Goal: Task Accomplishment & Management: Use online tool/utility

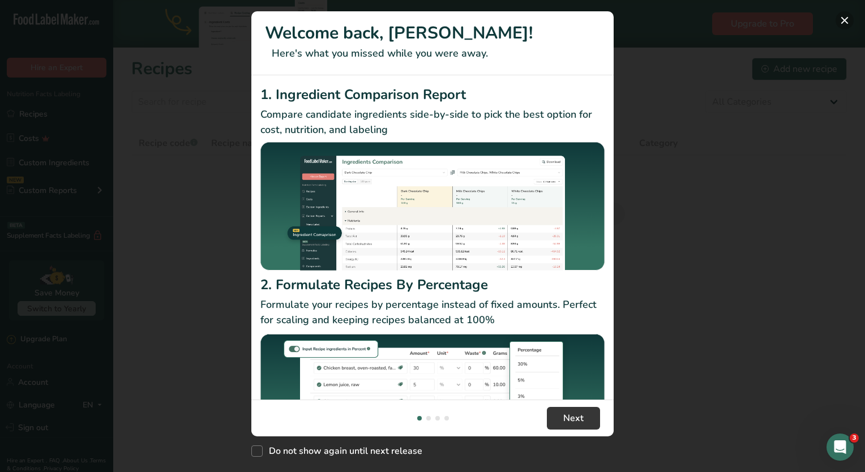
click at [845, 22] on button "New Features" at bounding box center [844, 20] width 18 height 18
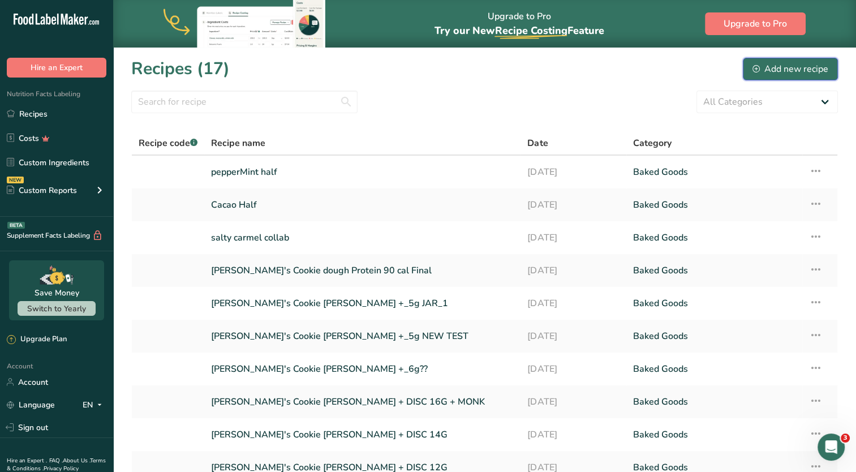
click at [762, 78] on button "Add new recipe" at bounding box center [790, 69] width 95 height 23
click at [824, 237] on td "Recipe Setup Delete Recipe Duplicate Recipe Scale Recipe Save as Sub-Recipe .a-…" at bounding box center [819, 237] width 35 height 33
click at [815, 237] on icon at bounding box center [816, 236] width 14 height 20
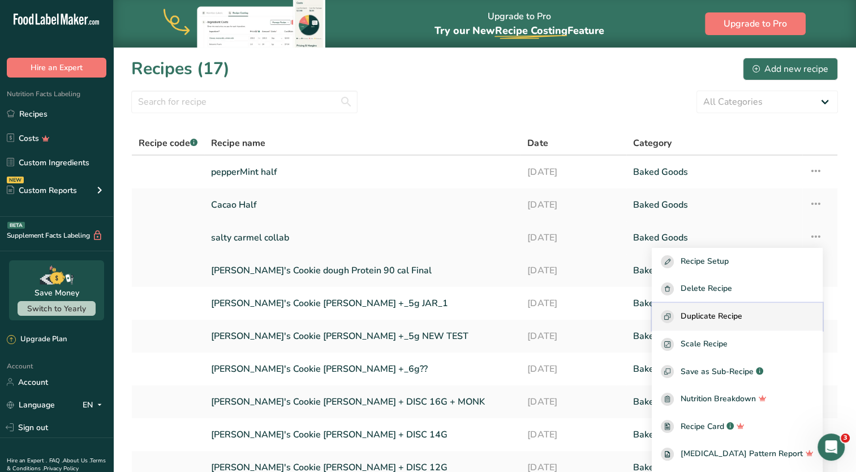
click at [743, 320] on span "Duplicate Recipe" at bounding box center [712, 316] width 62 height 13
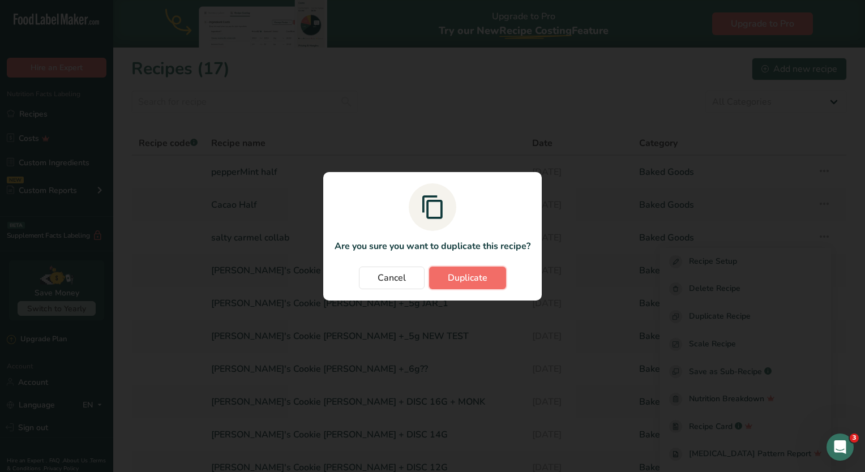
click at [468, 284] on span "Duplicate" at bounding box center [468, 278] width 40 height 14
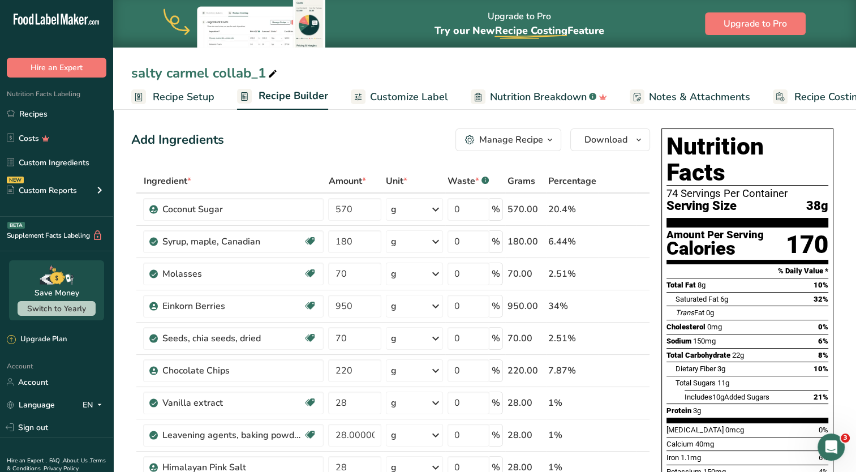
click at [276, 74] on icon at bounding box center [273, 74] width 10 height 16
drag, startPoint x: 272, startPoint y: 74, endPoint x: 63, endPoint y: 44, distance: 210.9
type input "snickydoodle"
click at [250, 214] on div "Coconut Sugar" at bounding box center [232, 210] width 141 height 14
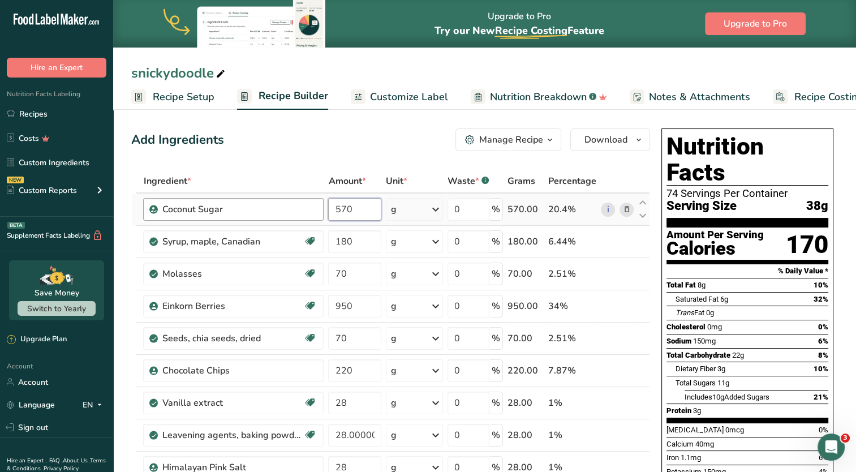
drag, startPoint x: 362, startPoint y: 208, endPoint x: 307, endPoint y: 208, distance: 55.5
click at [307, 208] on tr "Coconut Sugar 570 g Portions 1 Teaspoon Weight Units g kg mg See more Volume Un…" at bounding box center [391, 210] width 518 height 32
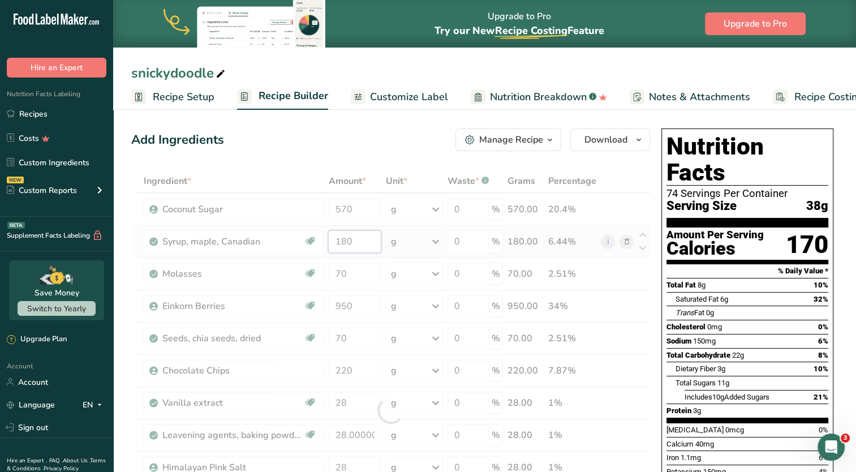
click at [365, 234] on div "Ingredient * Amount * Unit * Waste * .a-a{fill:#347362;}.b-a{fill:#fff;} Grams …" at bounding box center [390, 410] width 519 height 482
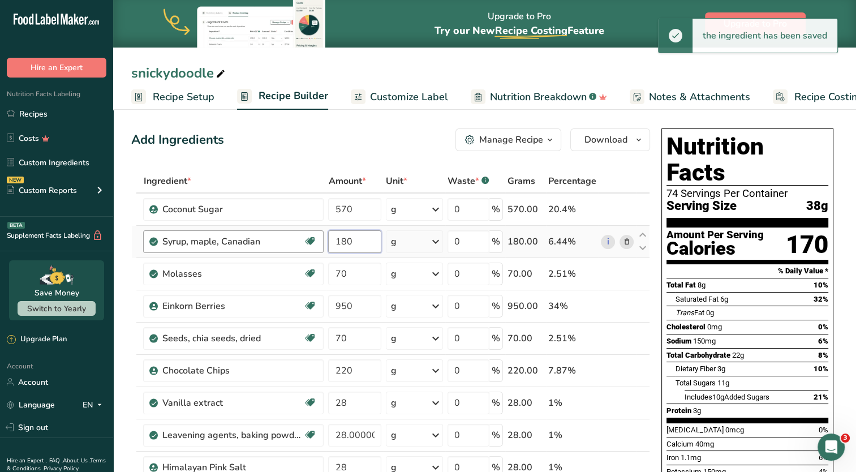
drag, startPoint x: 366, startPoint y: 243, endPoint x: 320, endPoint y: 246, distance: 46.0
click at [320, 246] on tr "Syrup, maple, Canadian Dairy free Gluten free Vegan Vegetarian Soy free 180 g P…" at bounding box center [391, 242] width 518 height 32
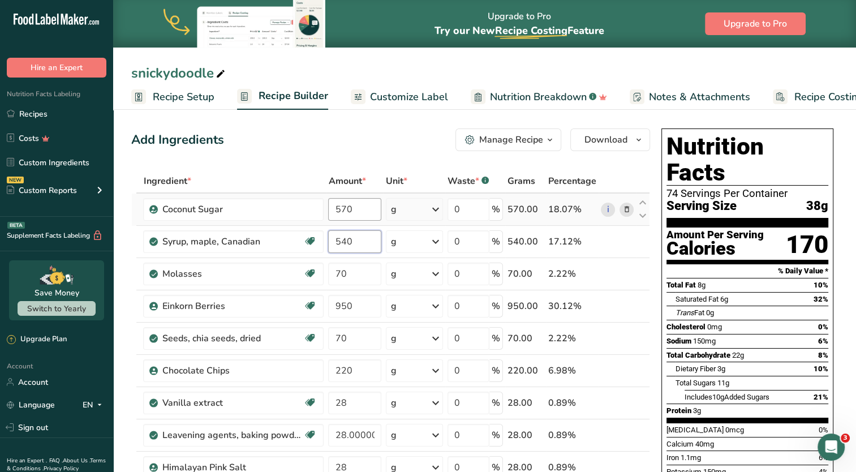
type input "540"
click at [362, 216] on div "Ingredient * Amount * Unit * Waste * .a-a{fill:#347362;}.b-a{fill:#fff;} Grams …" at bounding box center [390, 410] width 519 height 482
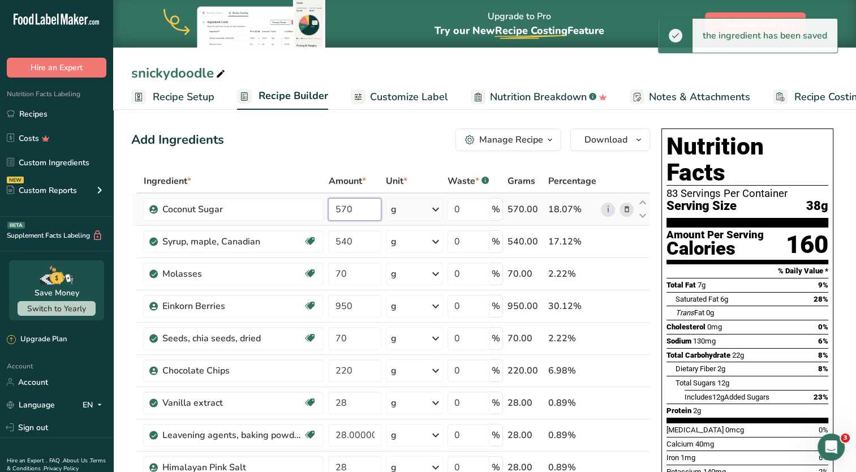
drag, startPoint x: 357, startPoint y: 212, endPoint x: 302, endPoint y: 221, distance: 55.6
click at [302, 221] on tr "Coconut Sugar 570 g Portions 1 Teaspoon Weight Units g kg mg See more Volume Un…" at bounding box center [391, 210] width 518 height 32
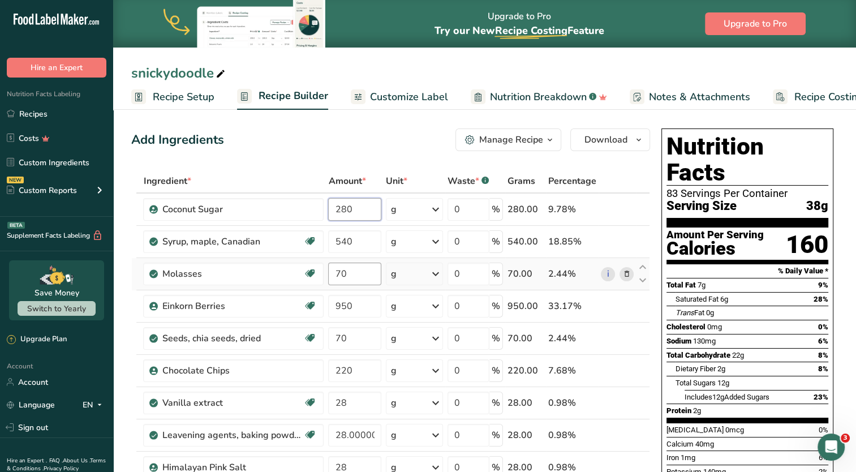
type input "280"
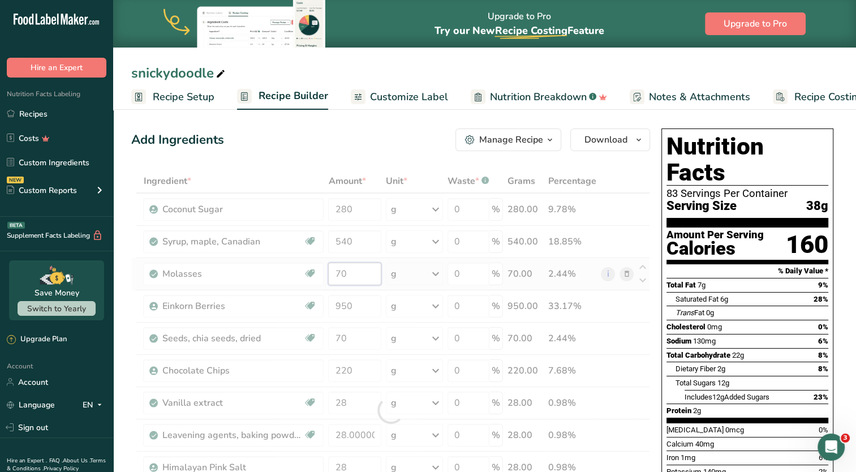
click at [329, 273] on div "Ingredient * Amount * Unit * Waste * .a-a{fill:#347362;}.b-a{fill:#fff;} Grams …" at bounding box center [390, 410] width 519 height 482
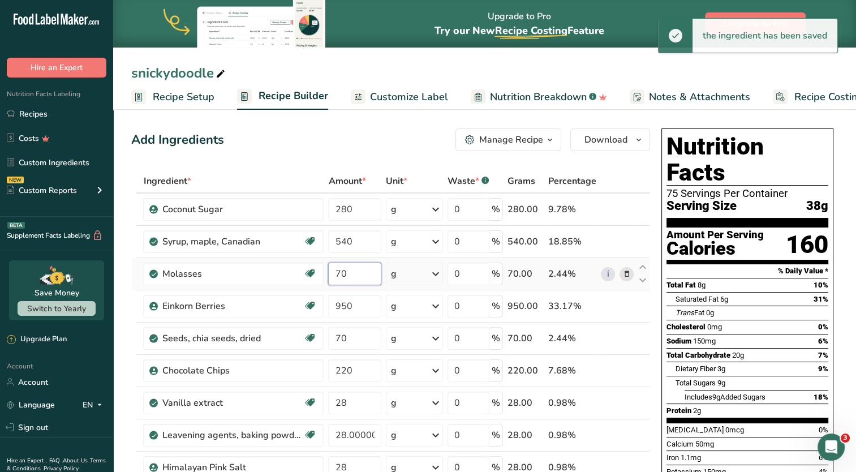
type input "7"
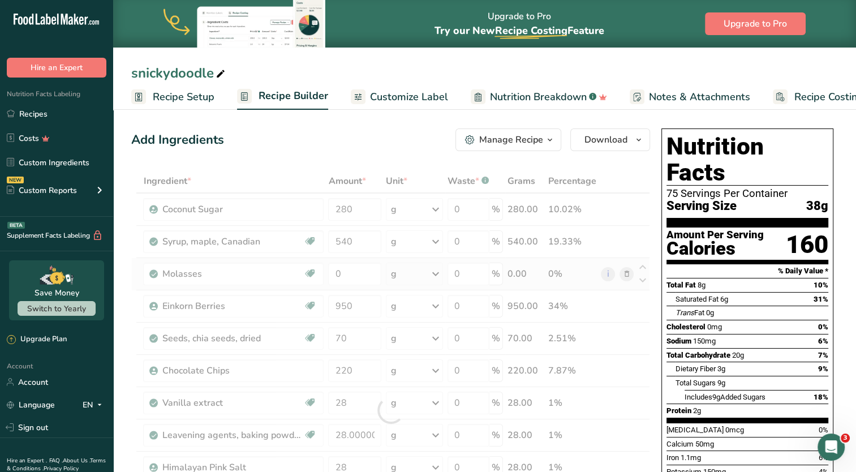
click at [629, 277] on div "Ingredient * Amount * Unit * Waste * .a-a{fill:#347362;}.b-a{fill:#fff;} Grams …" at bounding box center [390, 410] width 519 height 482
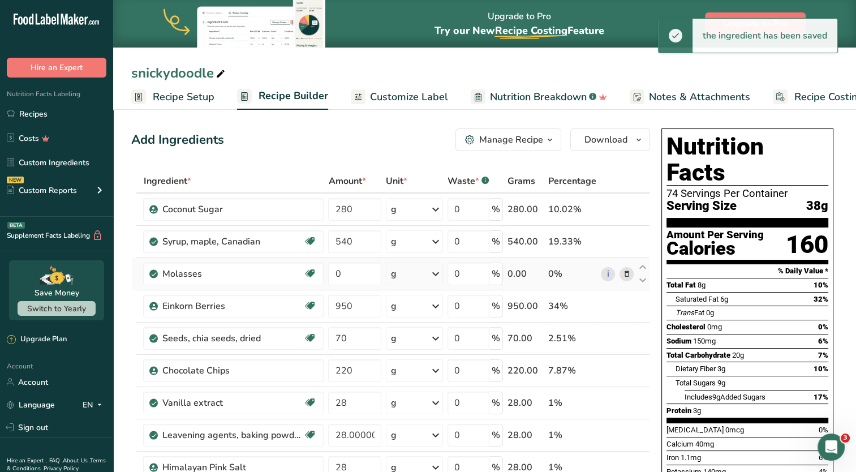
click at [627, 275] on icon at bounding box center [627, 274] width 8 height 12
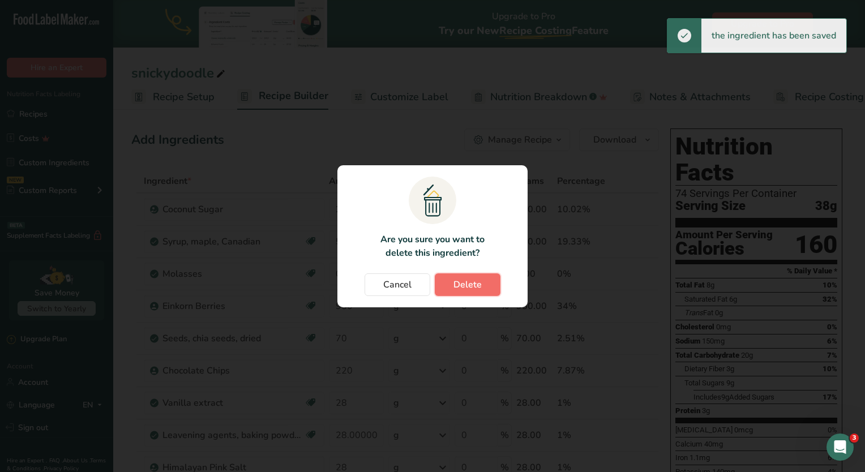
click at [456, 283] on span "Delete" at bounding box center [467, 285] width 28 height 14
type input "950"
type input "70"
type input "220"
type input "28"
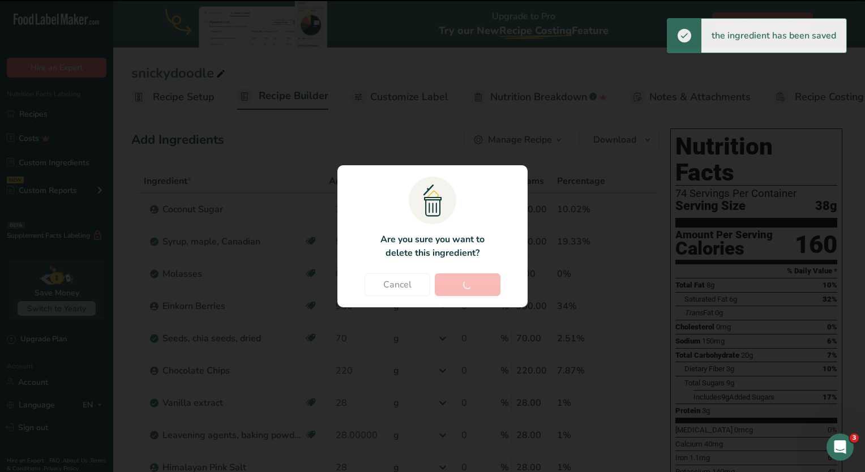
type input "28.000001"
type input "28"
type input "210"
type input "440"
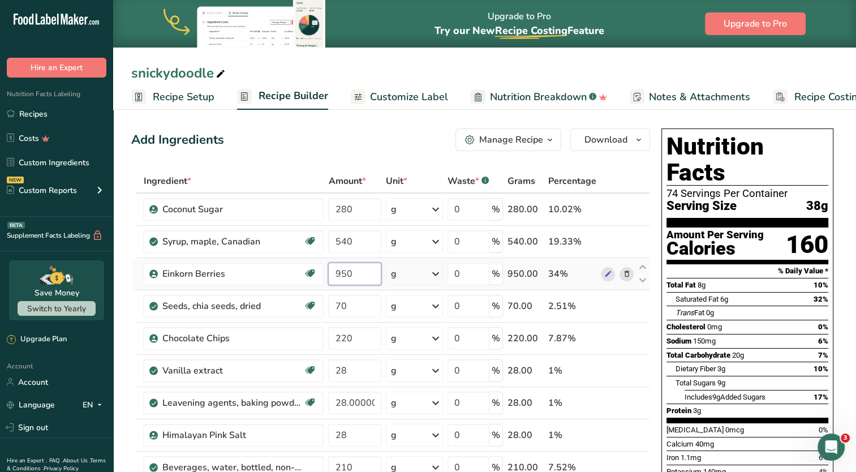
click at [351, 278] on input "950" at bounding box center [354, 274] width 53 height 23
type input "932"
click at [364, 305] on div "Ingredient * Amount * Unit * Waste * .a-a{fill:#347362;}.b-a{fill:#fff;} Grams …" at bounding box center [390, 394] width 519 height 450
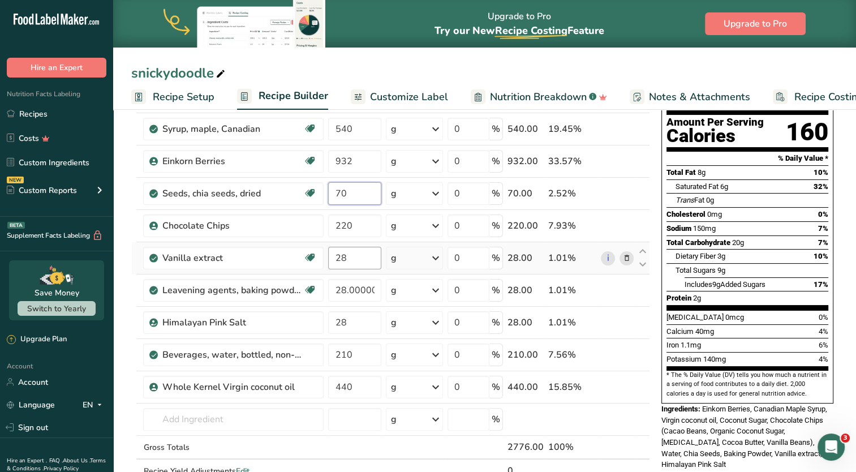
scroll to position [57, 0]
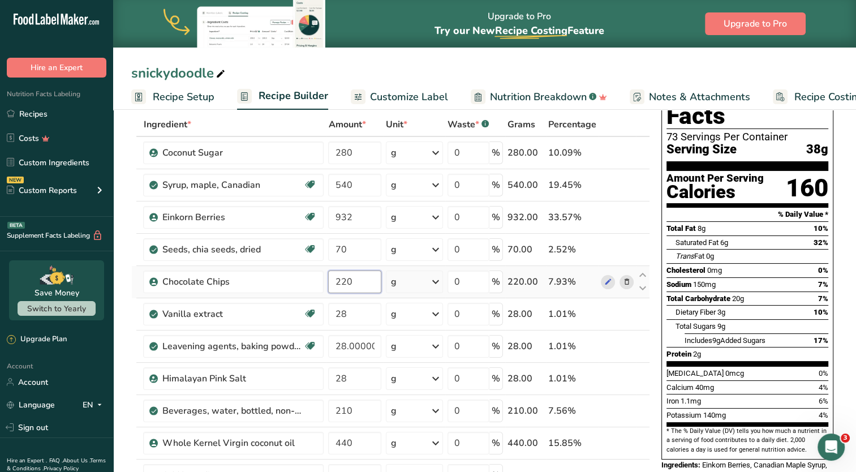
click at [314, 287] on div "Ingredient * Amount * Unit * Waste * .a-a{fill:#347362;}.b-a{fill:#fff;} Grams …" at bounding box center [390, 338] width 519 height 450
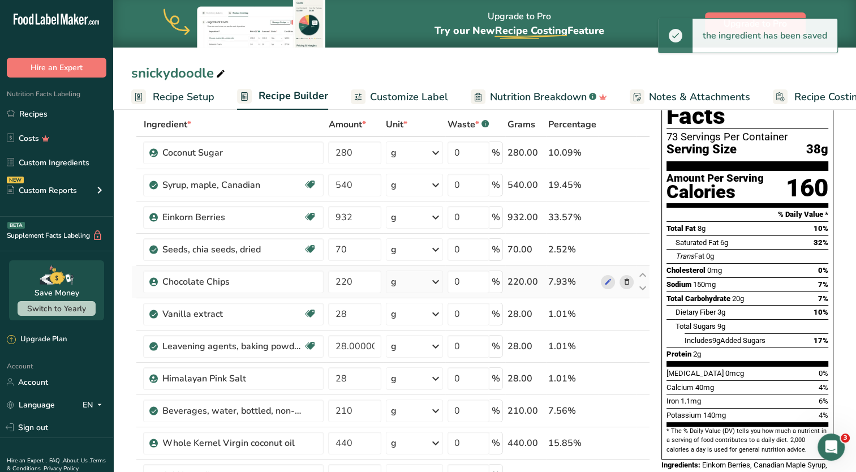
click at [628, 283] on div "Ingredient * Amount * Unit * Waste * .a-a{fill:#347362;}.b-a{fill:#fff;} Grams …" at bounding box center [390, 338] width 519 height 450
click at [620, 284] on span at bounding box center [627, 282] width 14 height 14
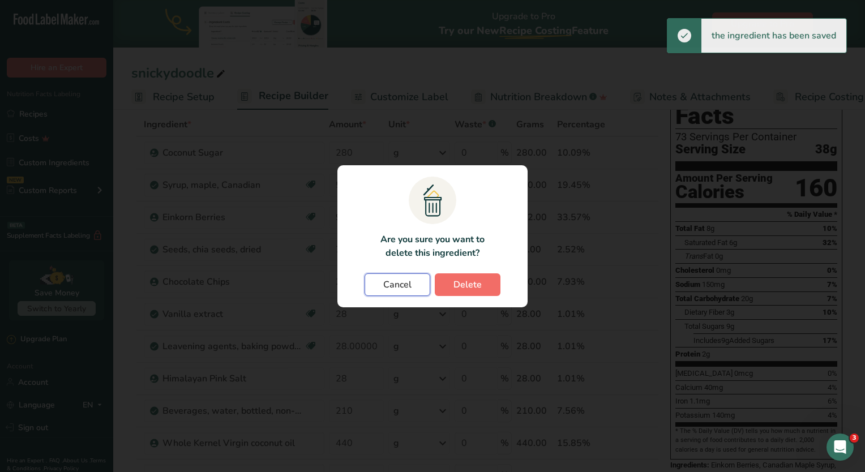
drag, startPoint x: 417, startPoint y: 282, endPoint x: 475, endPoint y: 284, distance: 58.9
click at [475, 284] on div "Cancel [GEOGRAPHIC_DATA]" at bounding box center [433, 284] width 168 height 23
click at [475, 284] on span "Delete" at bounding box center [467, 285] width 28 height 14
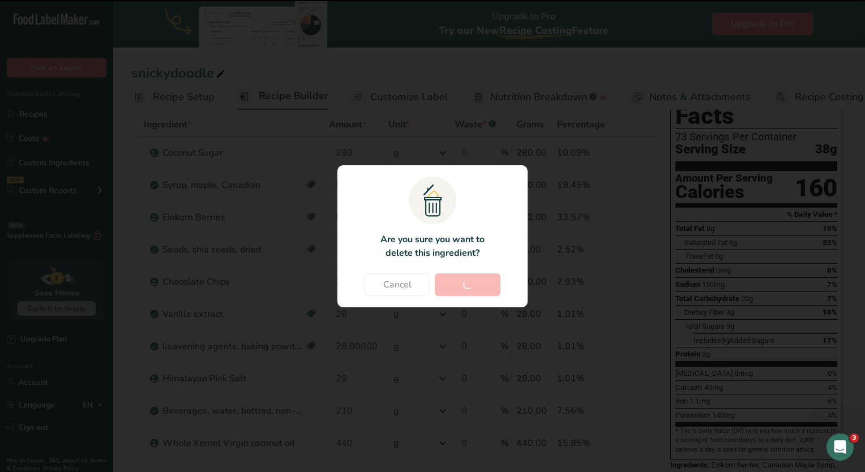
type input "28"
type input "28.000001"
type input "28"
type input "210"
type input "440"
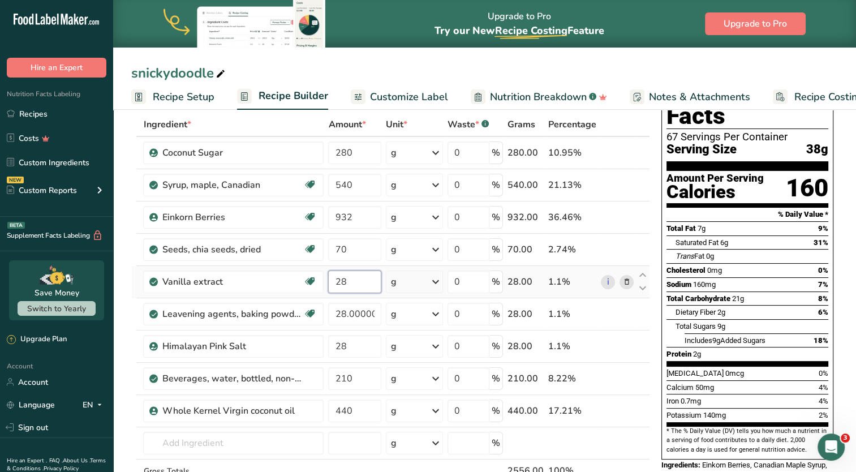
click at [351, 282] on input "28" at bounding box center [354, 282] width 53 height 23
type input "24"
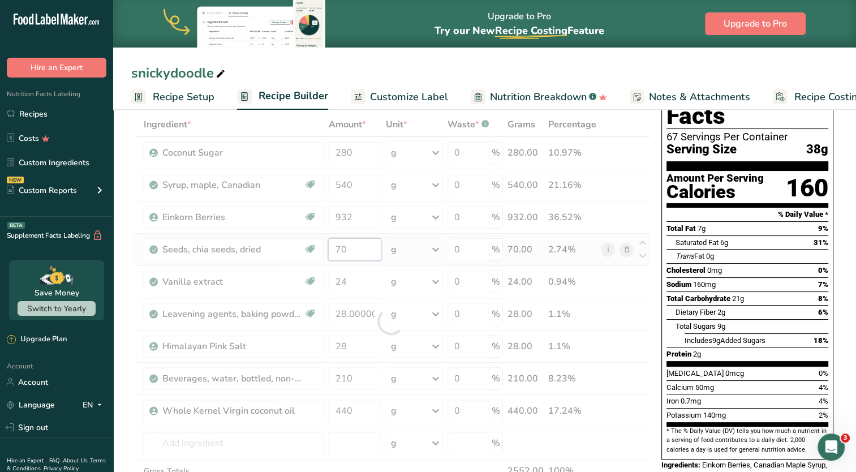
click at [353, 253] on div "Ingredient * Amount * Unit * Waste * .a-a{fill:#347362;}.b-a{fill:#fff;} Grams …" at bounding box center [390, 322] width 519 height 418
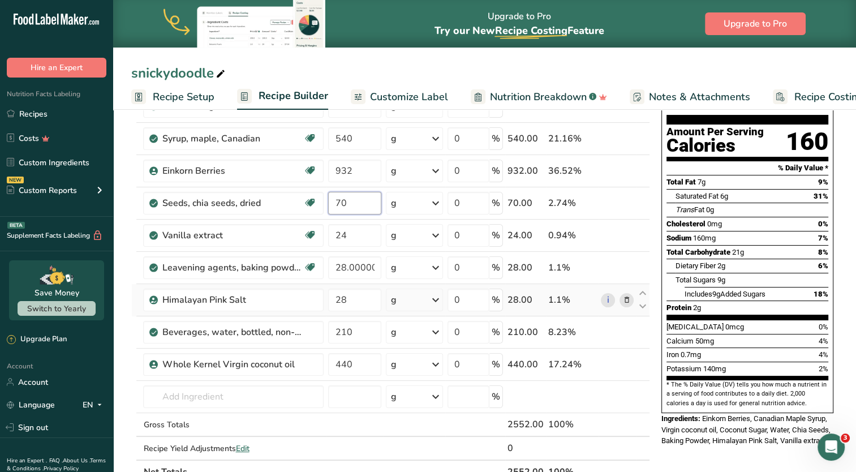
scroll to position [170, 0]
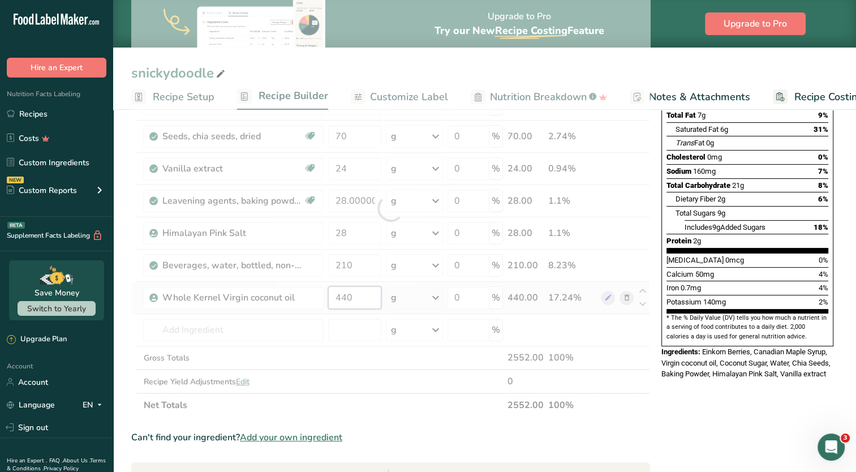
click at [346, 300] on div "Ingredient * Amount * Unit * Waste * .a-a{fill:#347362;}.b-a{fill:#fff;} Grams …" at bounding box center [390, 208] width 519 height 418
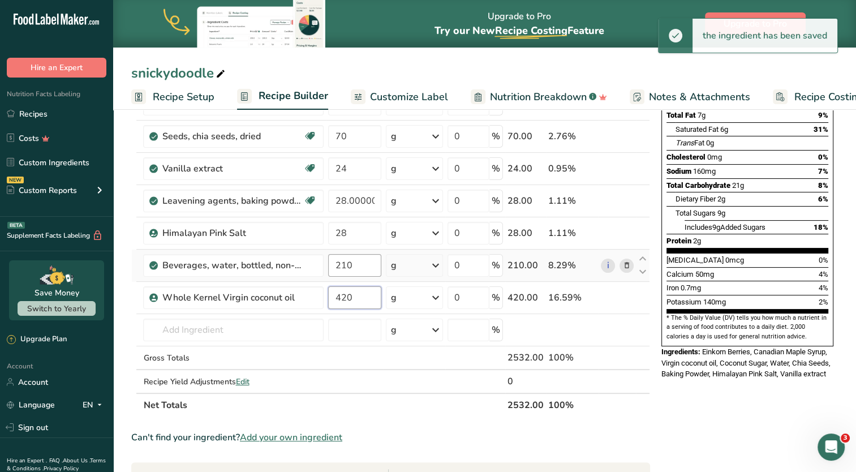
type input "420"
click at [362, 271] on div "Ingredient * Amount * Unit * Waste * .a-a{fill:#347362;}.b-a{fill:#fff;} Grams …" at bounding box center [390, 208] width 519 height 418
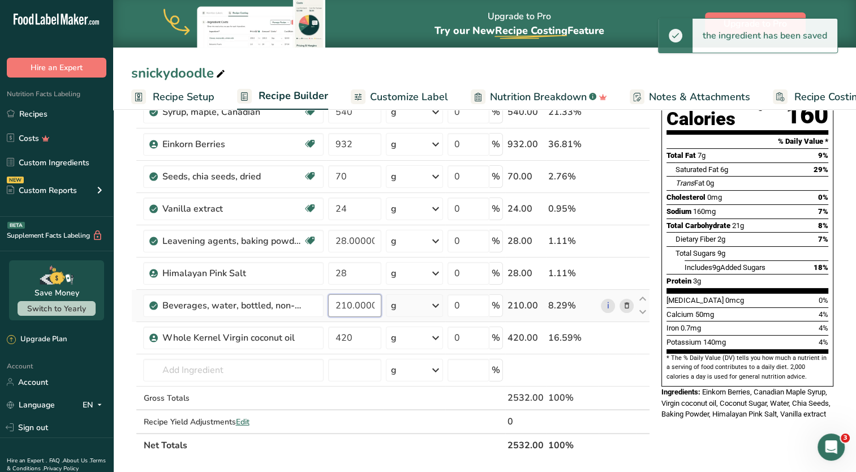
scroll to position [113, 0]
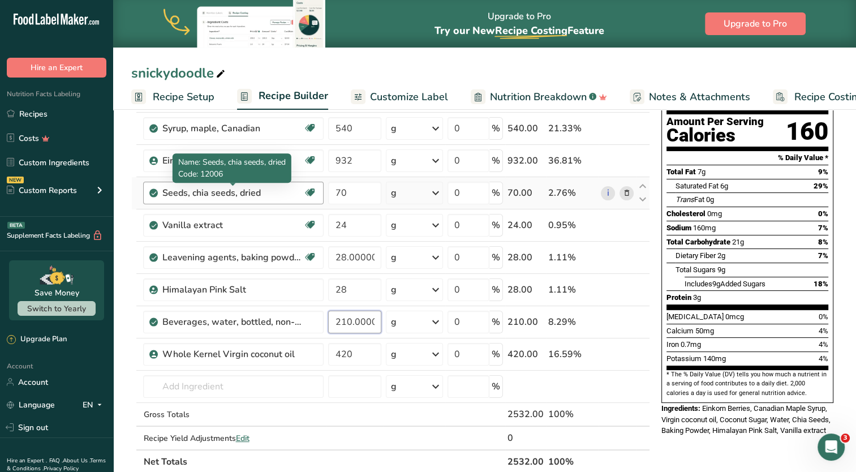
type input "210.000001"
click at [182, 192] on div "Ingredient * Amount * Unit * Waste * .a-a{fill:#347362;}.b-a{fill:#fff;} Grams …" at bounding box center [390, 265] width 519 height 418
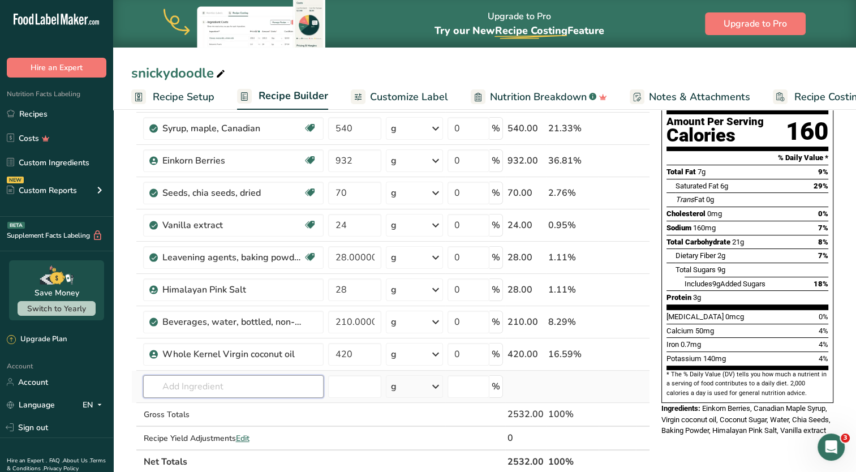
click at [258, 378] on input "text" at bounding box center [233, 386] width 181 height 23
type input "apricot oil"
click at [262, 348] on div "4530 Oil, apricot kernel" at bounding box center [224, 347] width 144 height 12
type input "Oil, apricot kernel"
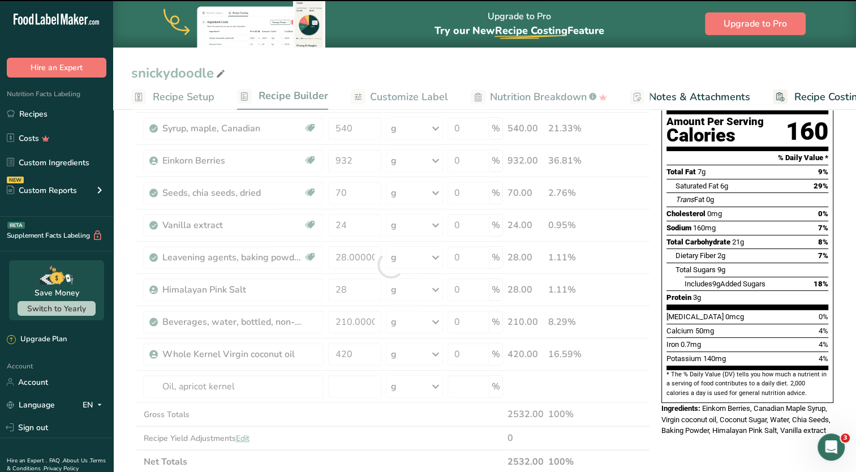
type input "0"
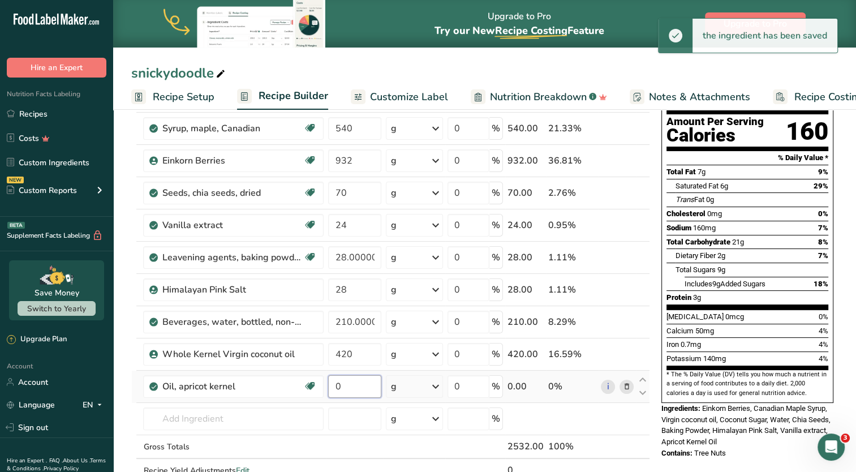
click at [345, 395] on input "0" at bounding box center [354, 386] width 53 height 23
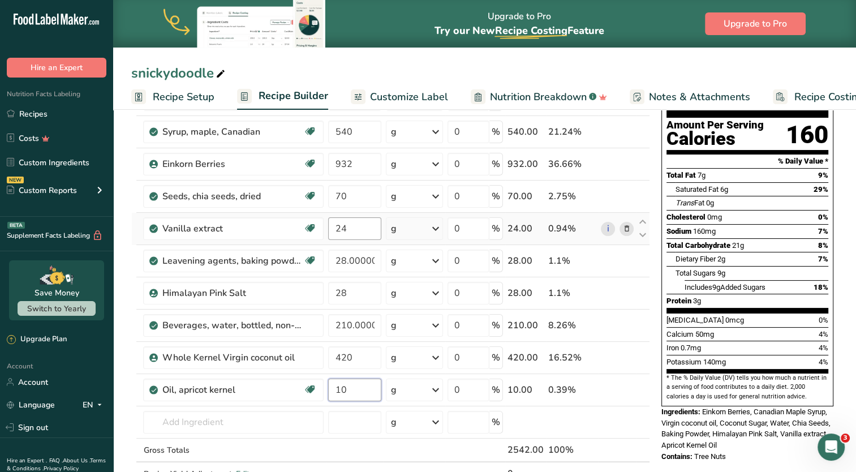
scroll to position [57, 0]
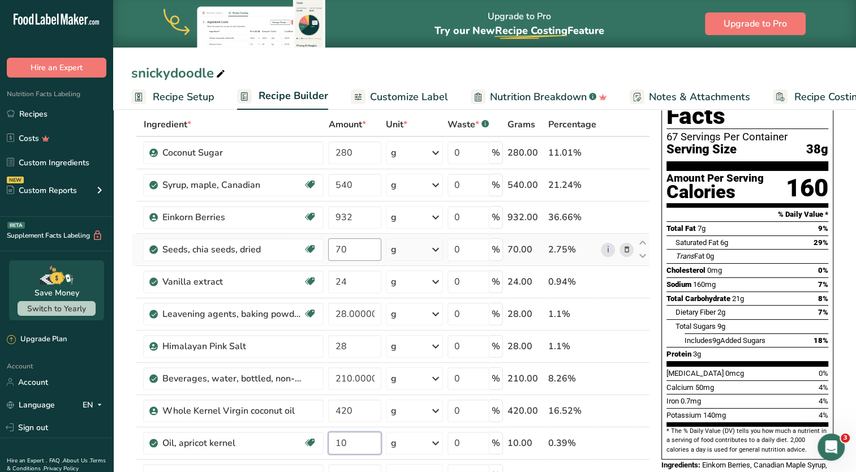
type input "10"
click at [360, 243] on div "Ingredient * Amount * Unit * Waste * .a-a{fill:#347362;}.b-a{fill:#fff;} Grams …" at bounding box center [390, 338] width 519 height 450
click at [347, 414] on div "Ingredient * Amount * Unit * Waste * .a-a{fill:#347362;}.b-a{fill:#fff;} Grams …" at bounding box center [390, 338] width 519 height 450
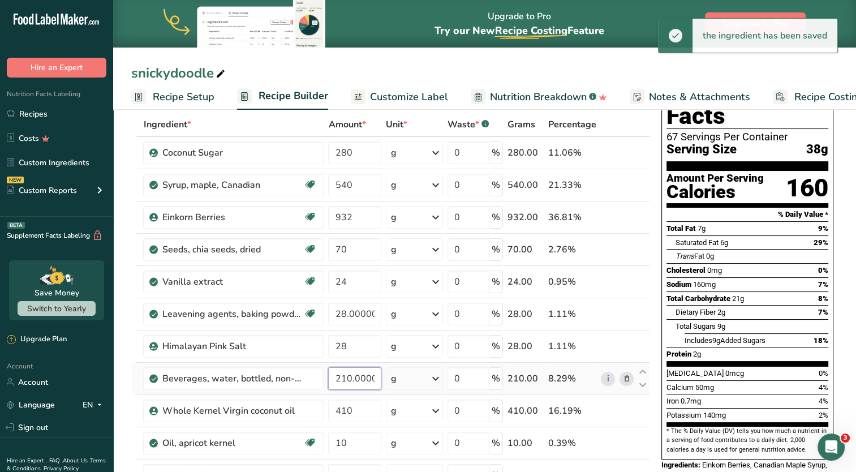
click at [371, 378] on div "Ingredient * Amount * Unit * Waste * .a-a{fill:#347362;}.b-a{fill:#fff;} Grams …" at bounding box center [390, 338] width 519 height 450
click at [345, 411] on div "Ingredient * Amount * Unit * Waste * .a-a{fill:#347362;}.b-a{fill:#fff;} Grams …" at bounding box center [390, 338] width 519 height 450
click at [353, 388] on div "Ingredient * Amount * Unit * Waste * .a-a{fill:#347362;}.b-a{fill:#fff;} Grams …" at bounding box center [390, 338] width 519 height 450
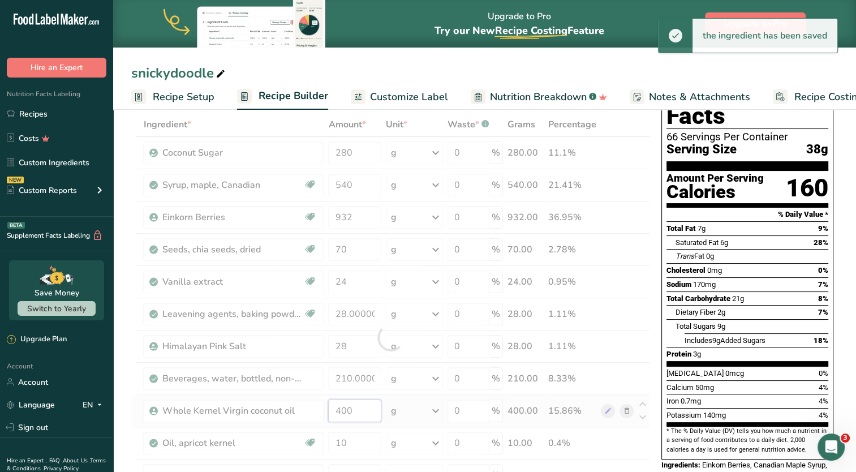
click at [345, 413] on div "Ingredient * Amount * Unit * Waste * .a-a{fill:#347362;}.b-a{fill:#fff;} Grams …" at bounding box center [390, 338] width 519 height 450
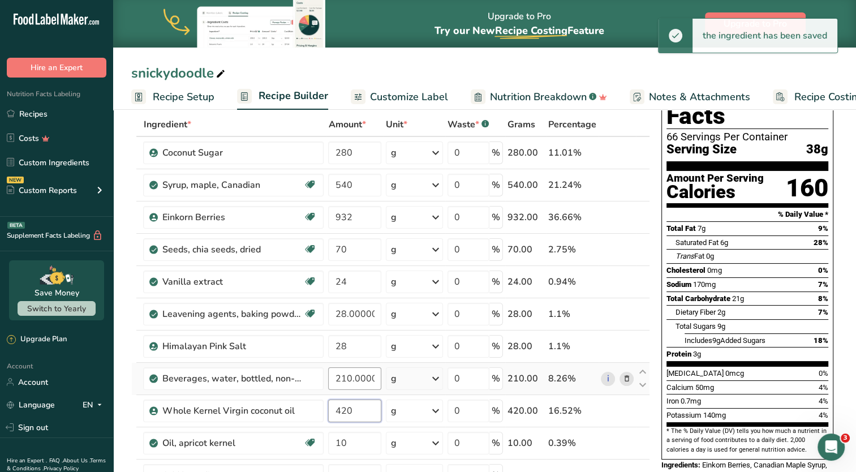
type input "420"
click at [369, 385] on div "Ingredient * Amount * Unit * Waste * .a-a{fill:#347362;}.b-a{fill:#fff;} Grams …" at bounding box center [390, 338] width 519 height 450
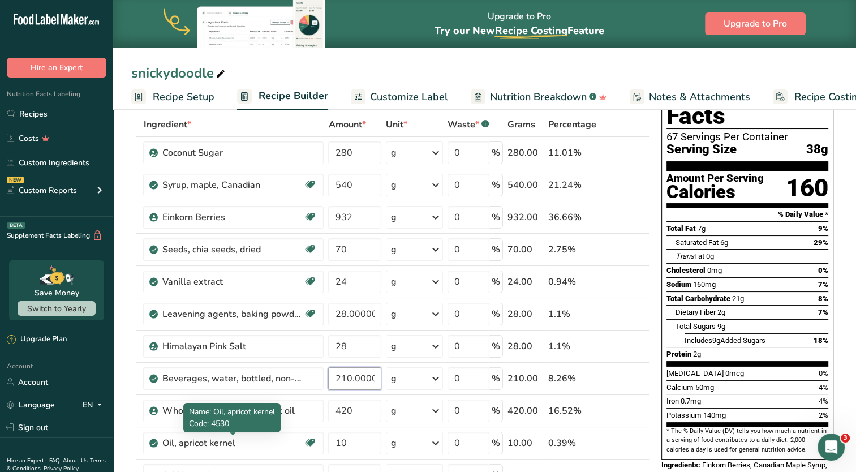
scroll to position [226, 0]
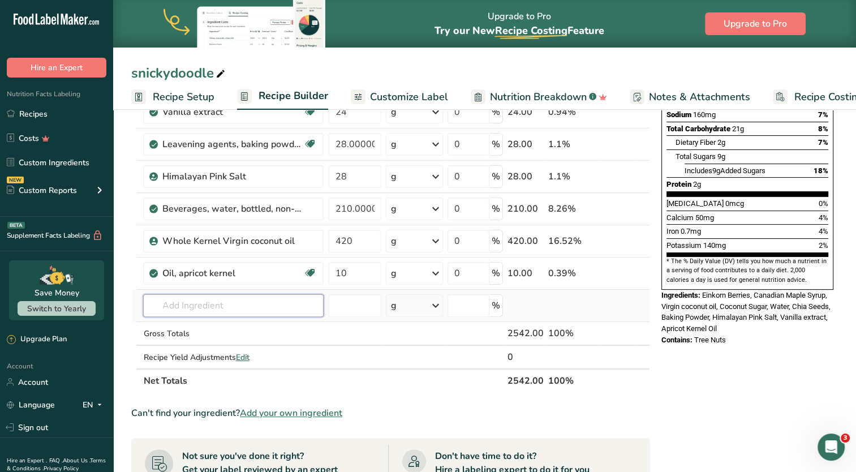
click at [225, 296] on div "Ingredient * Amount * Unit * Waste * .a-a{fill:#347362;}.b-a{fill:#fff;} Grams …" at bounding box center [390, 168] width 519 height 450
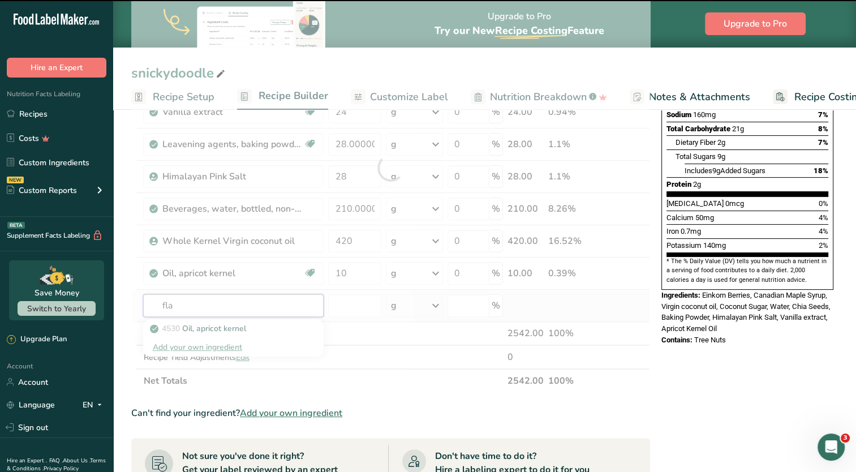
type input "[MEDICAL_DATA]"
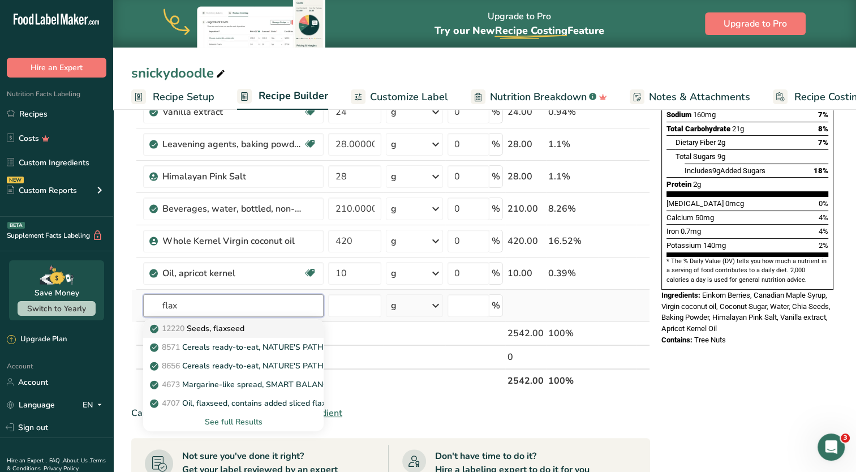
type input "flax"
click at [231, 328] on p "12220 Seeds, flaxseed" at bounding box center [198, 329] width 92 height 12
type input "Seeds, flaxseed"
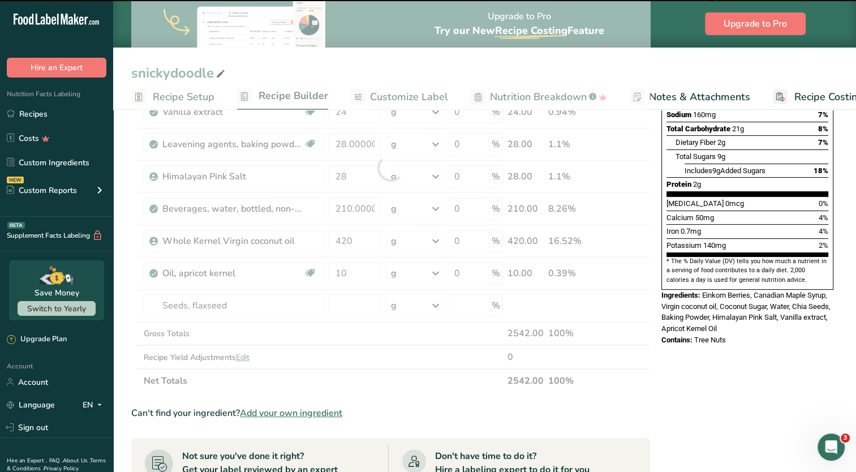
type input "0"
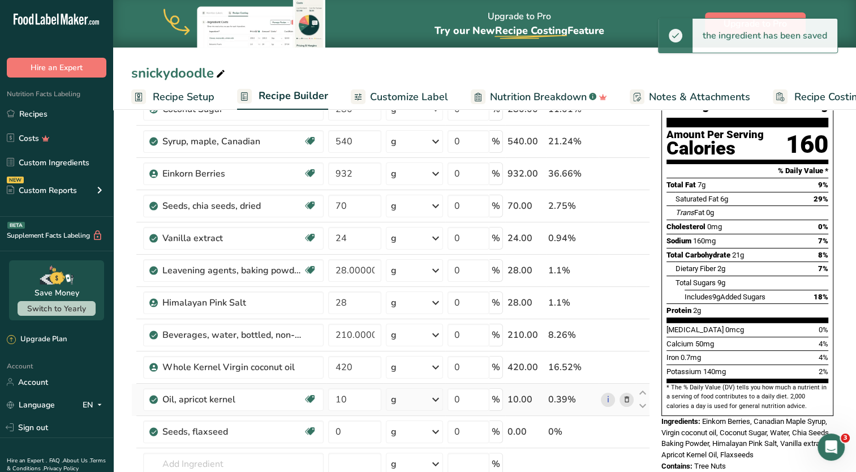
scroll to position [113, 0]
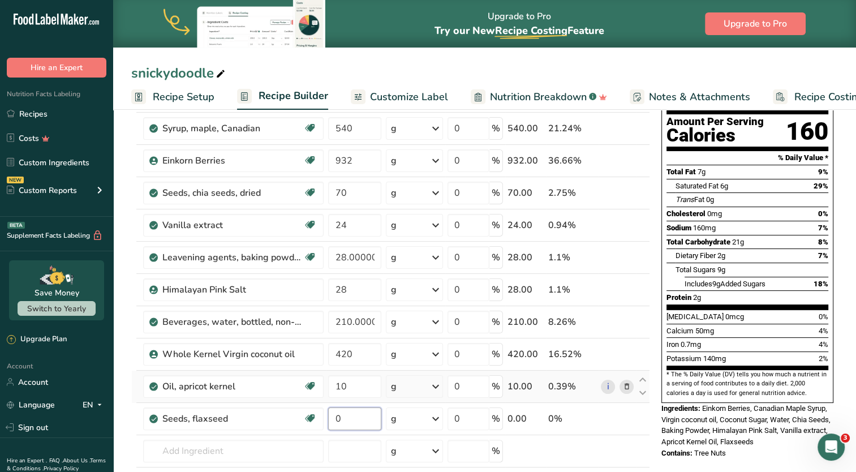
drag, startPoint x: 349, startPoint y: 418, endPoint x: 292, endPoint y: 397, distance: 60.7
click at [297, 403] on tr "Seeds, flaxseed Source of Antioxidants Source of Omega 3 Dairy free Gluten free…" at bounding box center [391, 419] width 518 height 32
type input "72"
click at [359, 203] on div "Ingredient * Amount * Unit * Waste * .a-a{fill:#347362;}.b-a{fill:#fff;} Grams …" at bounding box center [390, 297] width 519 height 482
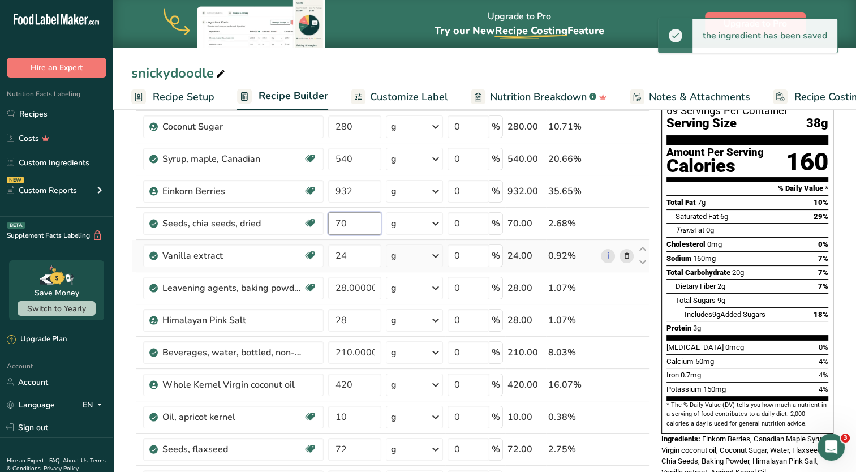
scroll to position [57, 0]
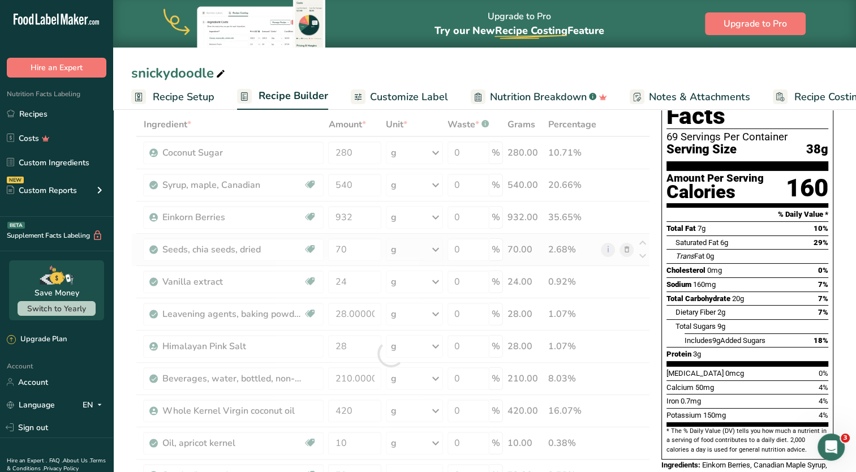
click at [626, 252] on div "Ingredient * Amount * Unit * Waste * .a-a{fill:#347362;}.b-a{fill:#fff;} Grams …" at bounding box center [390, 354] width 519 height 482
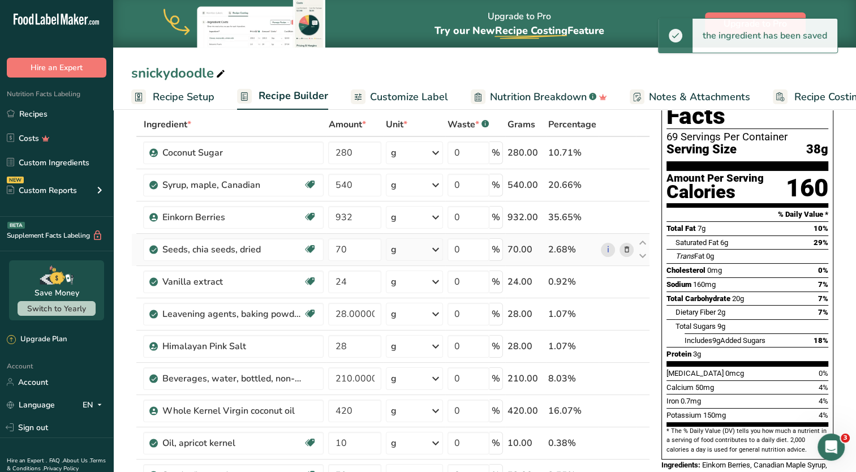
click at [624, 259] on td "i" at bounding box center [617, 250] width 37 height 32
click at [625, 254] on icon at bounding box center [627, 250] width 8 height 12
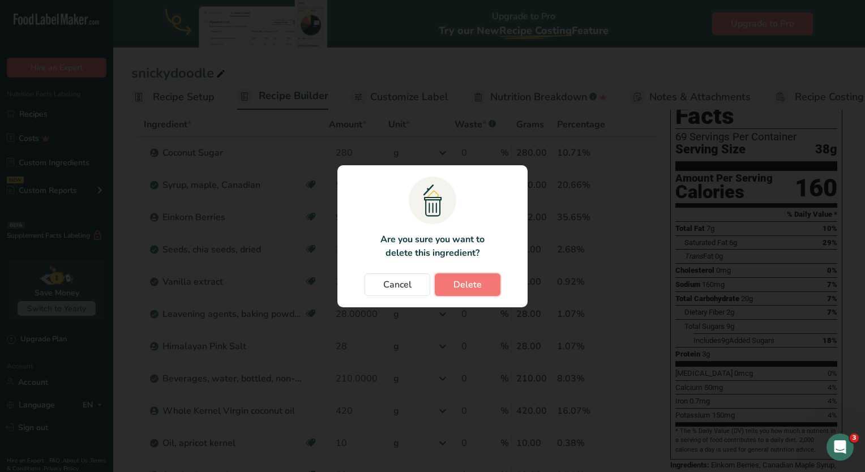
click at [484, 289] on button "Delete" at bounding box center [468, 284] width 66 height 23
type input "24"
type input "28.000001"
type input "28"
type input "210.000001"
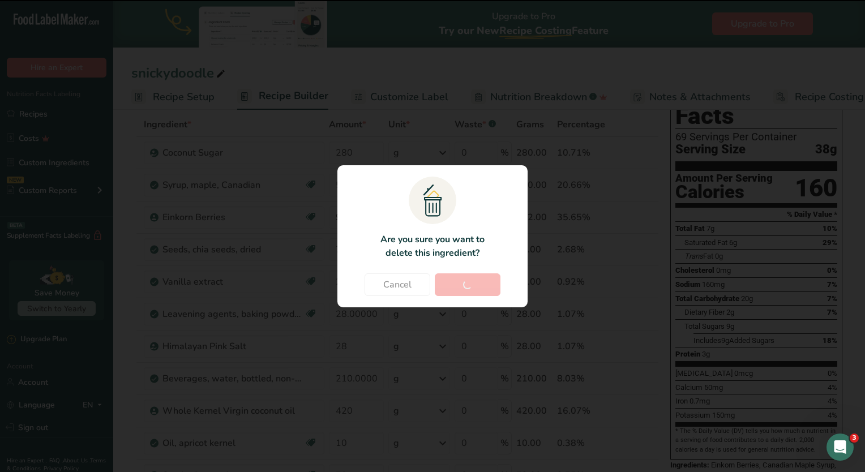
type input "420"
type input "10"
type input "72"
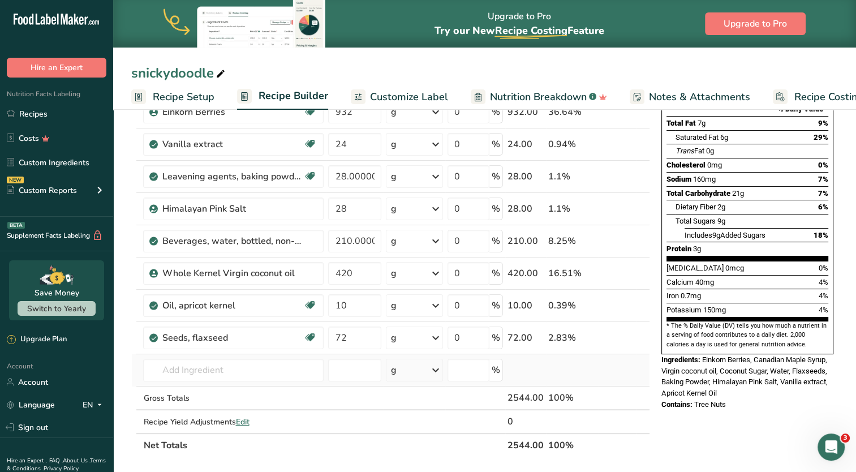
scroll to position [226, 0]
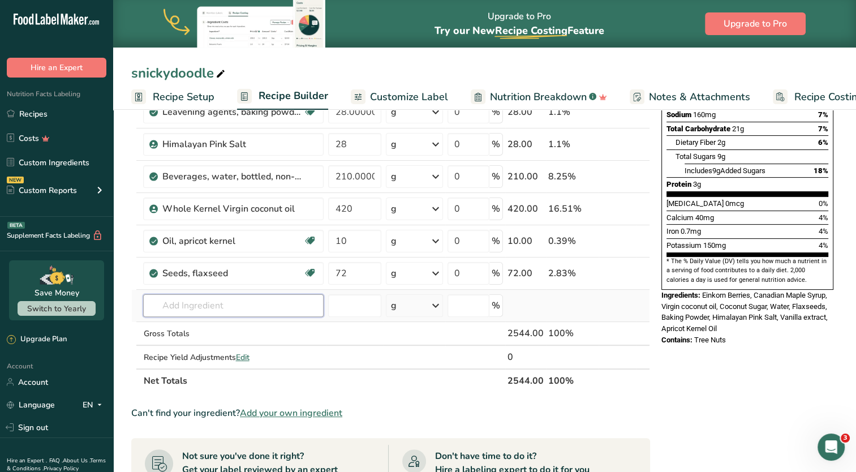
click at [243, 314] on input "text" at bounding box center [233, 305] width 181 height 23
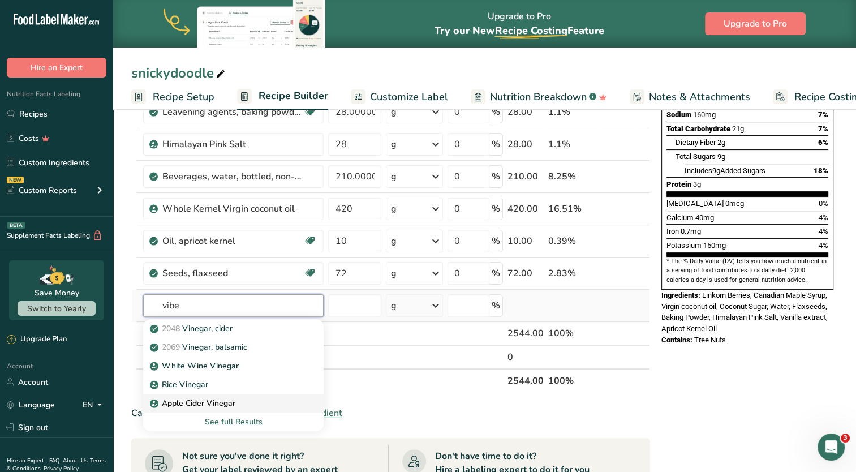
type input "vibe"
click at [249, 397] on div "Apple Cider Vinegar" at bounding box center [224, 403] width 144 height 12
type input "Apple Cider Vinegar"
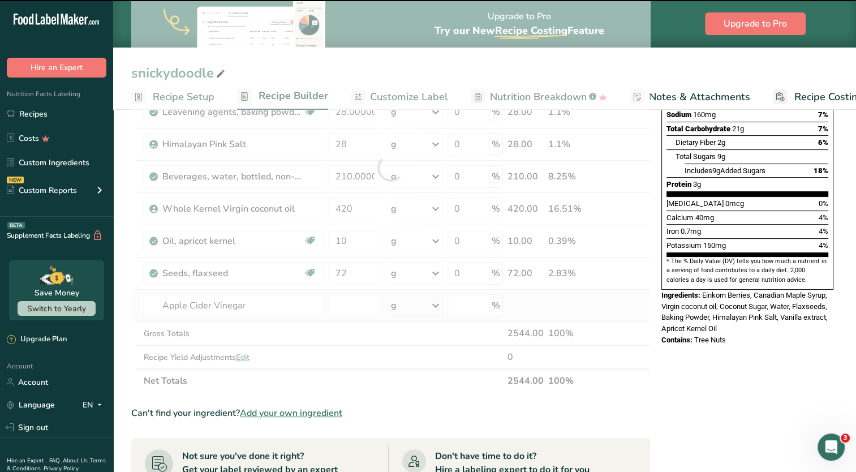
type input "0"
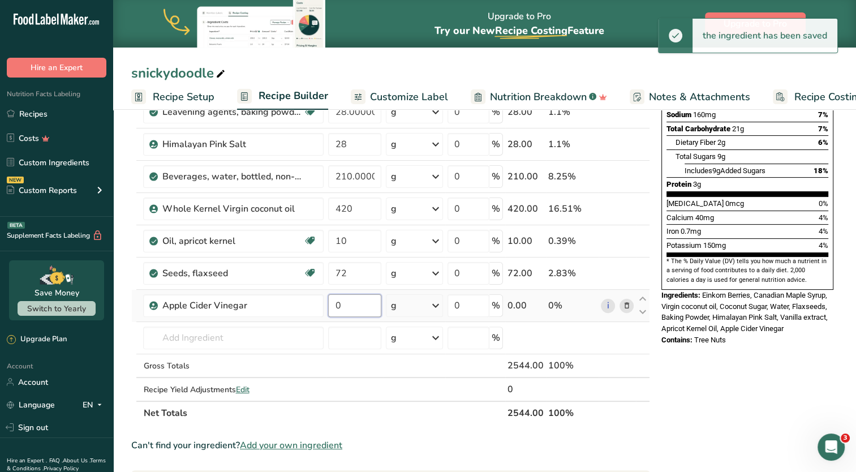
click at [347, 313] on input "0" at bounding box center [354, 305] width 53 height 23
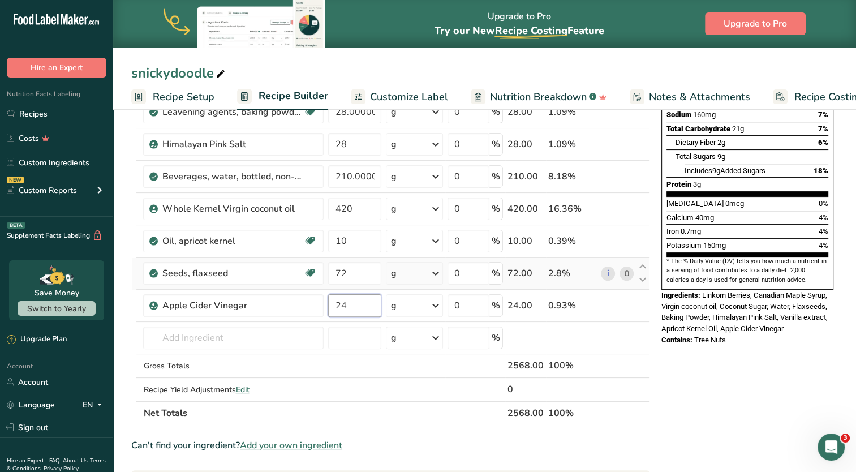
type input "24"
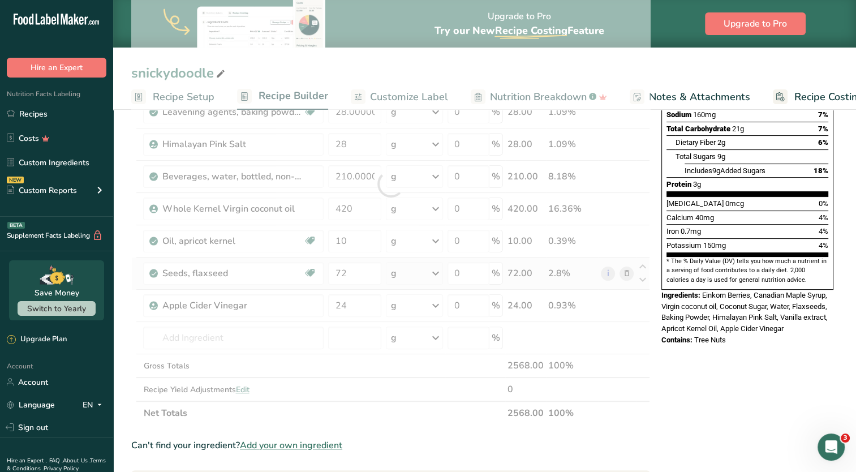
click at [354, 284] on div "Ingredient * Amount * Unit * Waste * .a-a{fill:#347362;}.b-a{fill:#fff;} Grams …" at bounding box center [390, 184] width 519 height 482
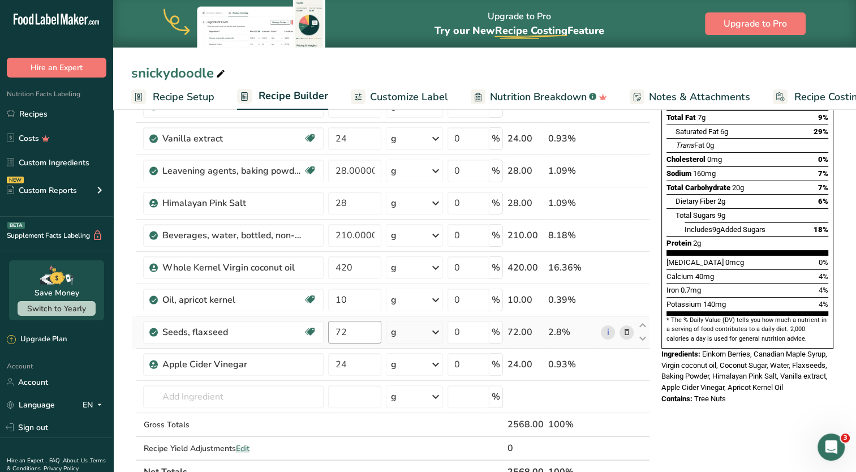
scroll to position [170, 0]
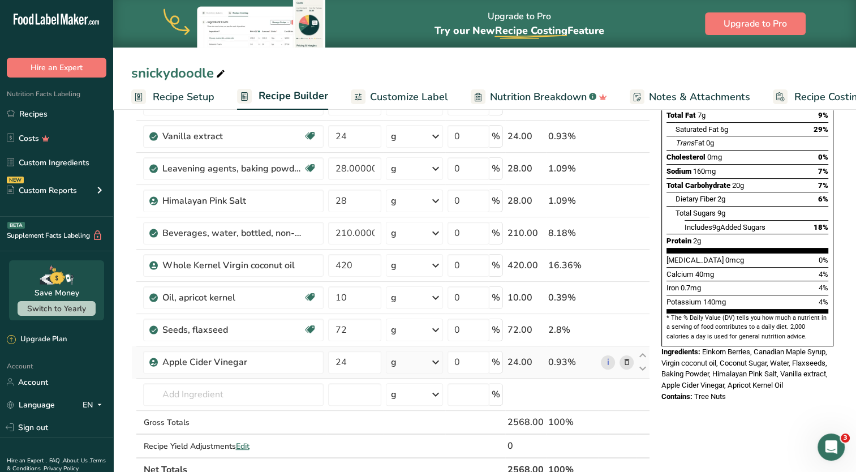
click at [629, 362] on icon at bounding box center [627, 363] width 8 height 12
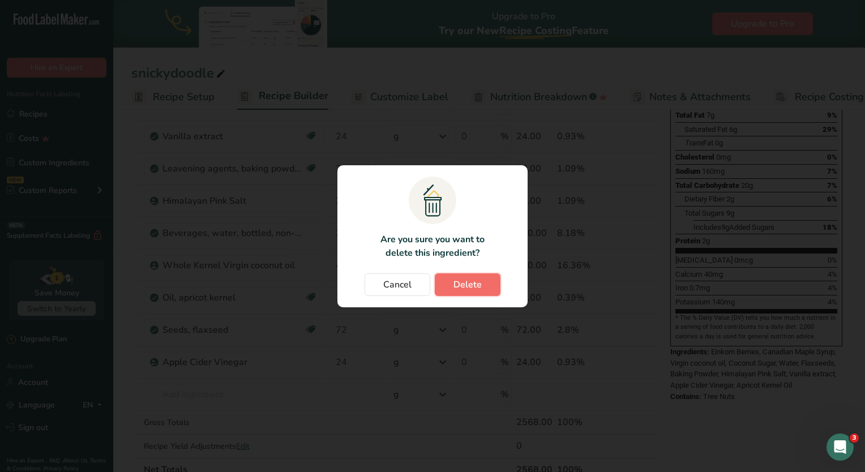
click at [466, 283] on span "Delete" at bounding box center [467, 285] width 28 height 14
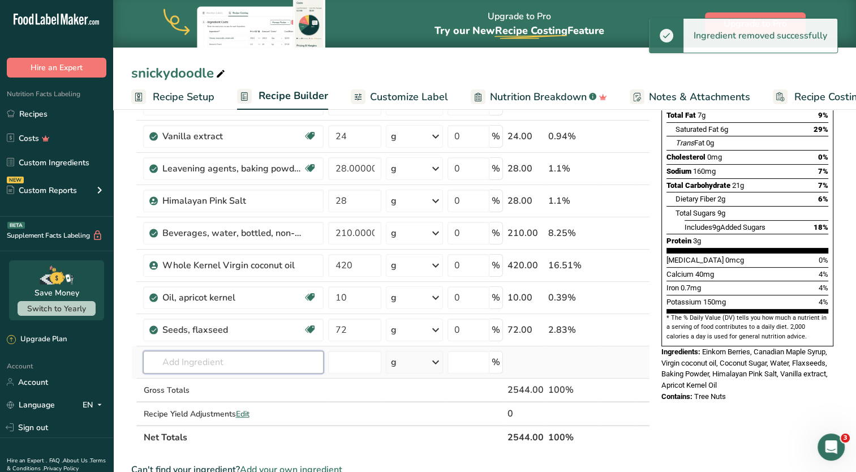
click at [265, 359] on input "text" at bounding box center [233, 362] width 181 height 23
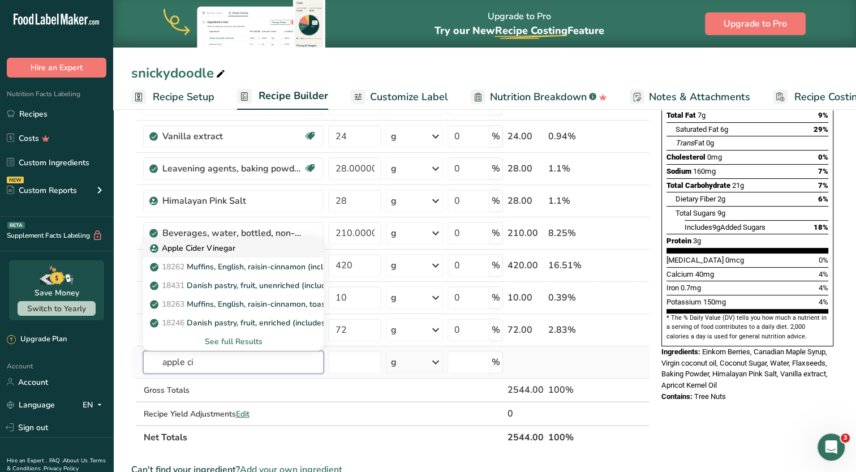
type input "apple ci"
click at [214, 248] on p "Apple Cider Vinegar" at bounding box center [193, 248] width 83 height 12
type input "Apple Cider Vinegar"
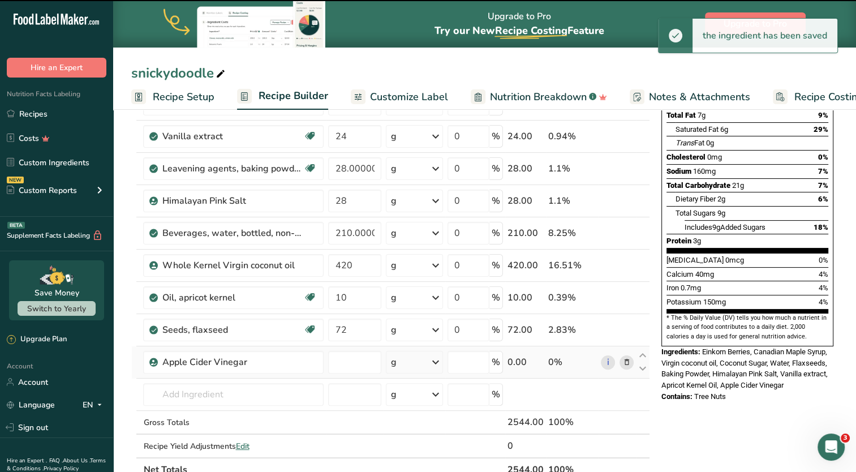
type input "0"
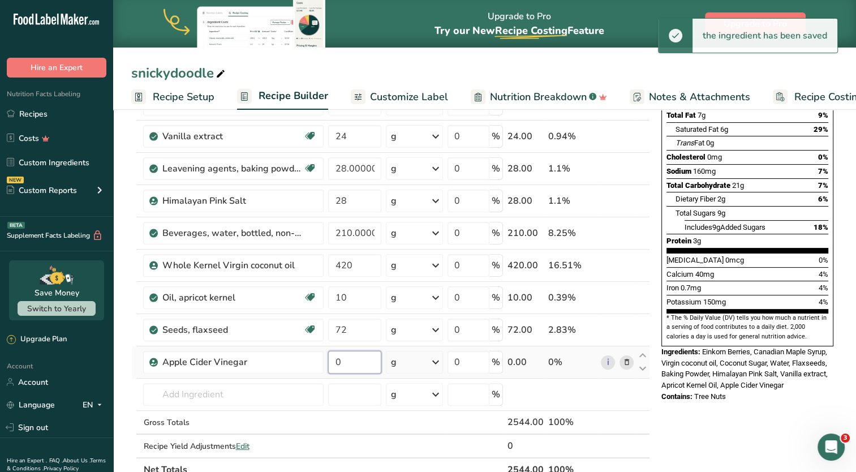
click at [353, 364] on input "0" at bounding box center [354, 362] width 53 height 23
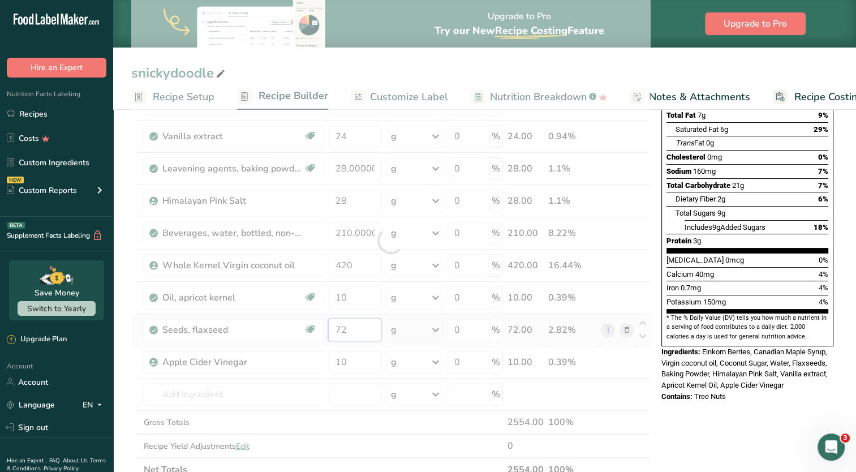
click at [350, 327] on div "Ingredient * Amount * Unit * Waste * .a-a{fill:#347362;}.b-a{fill:#fff;} Grams …" at bounding box center [390, 240] width 519 height 482
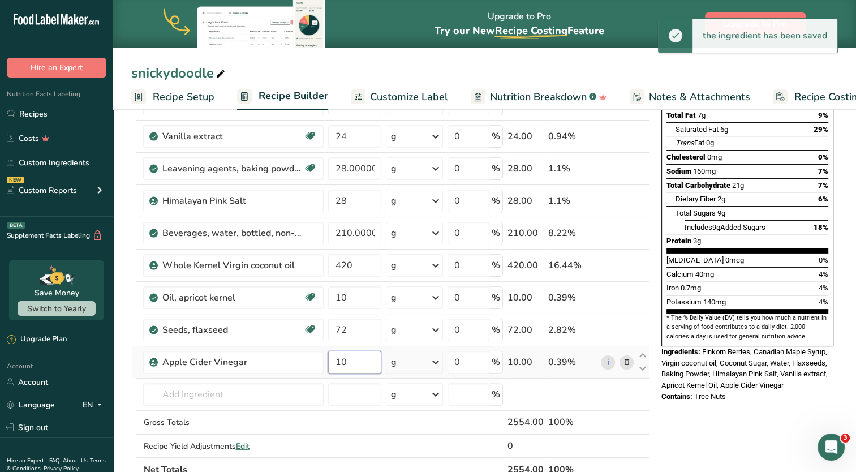
click at [349, 365] on div "Ingredient * Amount * Unit * Waste * .a-a{fill:#347362;}.b-a{fill:#fff;} Grams …" at bounding box center [390, 240] width 519 height 482
type input "14"
click at [353, 335] on div "Ingredient * Amount * Unit * Waste * .a-a{fill:#347362;}.b-a{fill:#fff;} Grams …" at bounding box center [390, 240] width 519 height 482
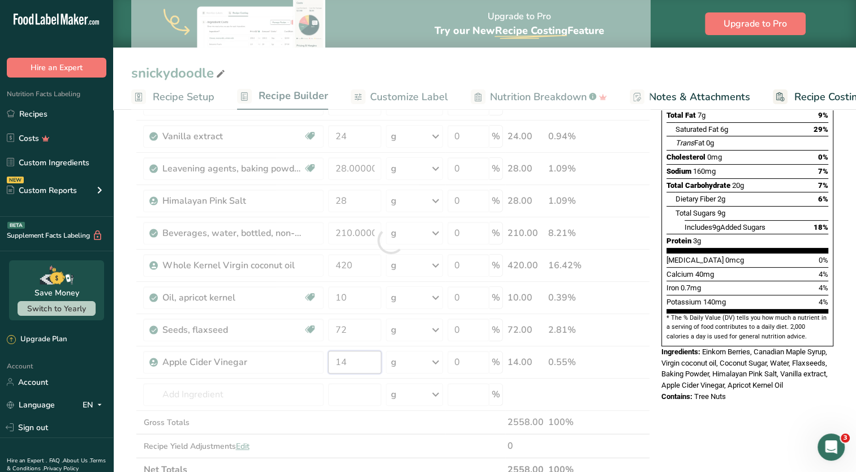
drag, startPoint x: 346, startPoint y: 359, endPoint x: 280, endPoint y: 352, distance: 67.2
click at [280, 352] on div "Ingredient * Amount * Unit * Waste * .a-a{fill:#347362;}.b-a{fill:#fff;} Grams …" at bounding box center [390, 240] width 519 height 482
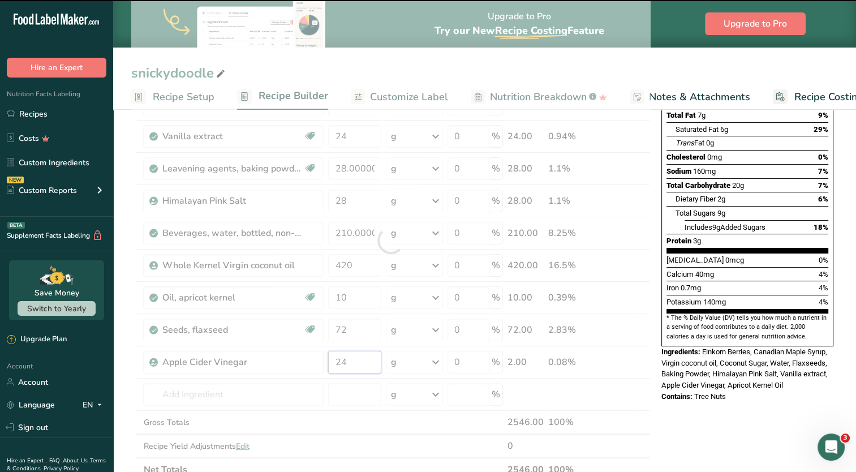
type input "14"
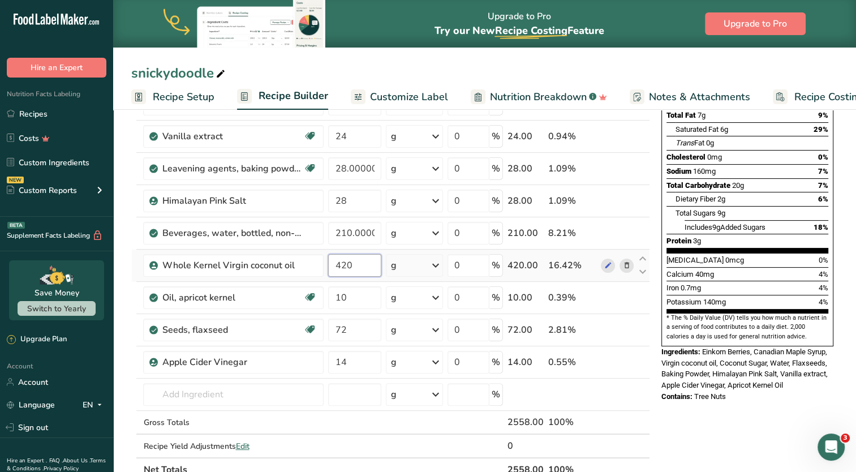
click at [357, 266] on div "Ingredient * Amount * Unit * Waste * .a-a{fill:#347362;}.b-a{fill:#fff;} Grams …" at bounding box center [390, 240] width 519 height 482
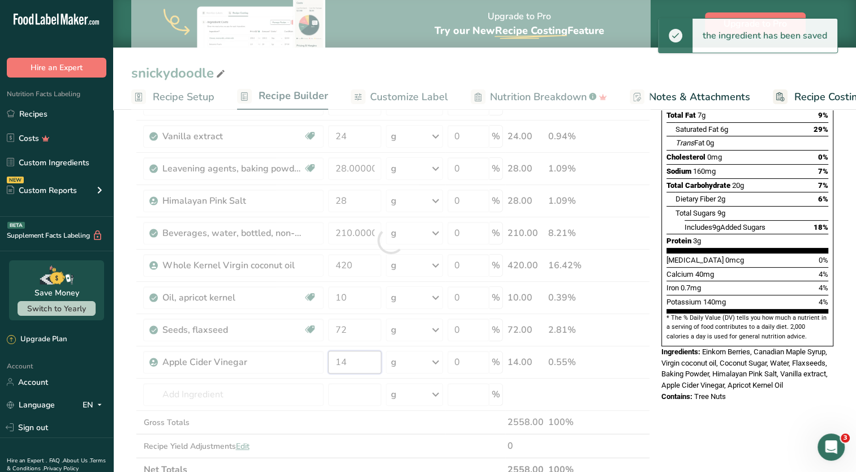
drag, startPoint x: 351, startPoint y: 367, endPoint x: 297, endPoint y: 362, distance: 54.6
click at [298, 362] on div "Ingredient * Amount * Unit * Waste * .a-a{fill:#347362;}.b-a{fill:#fff;} Grams …" at bounding box center [390, 240] width 519 height 482
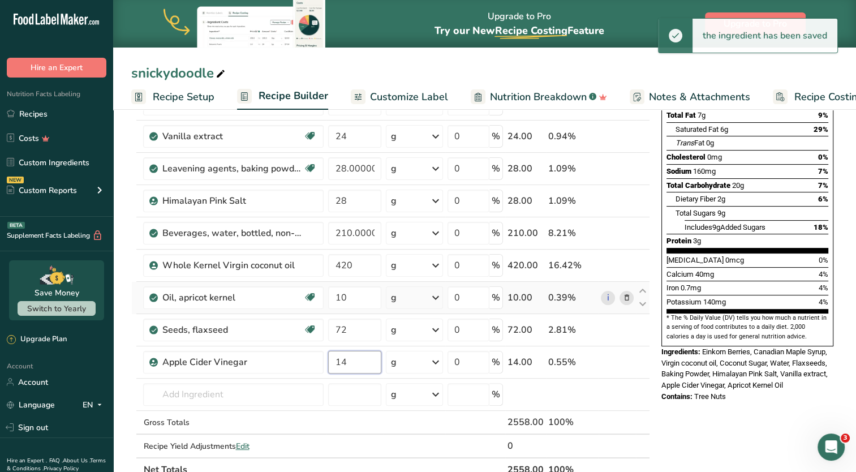
type input "1"
type input "24"
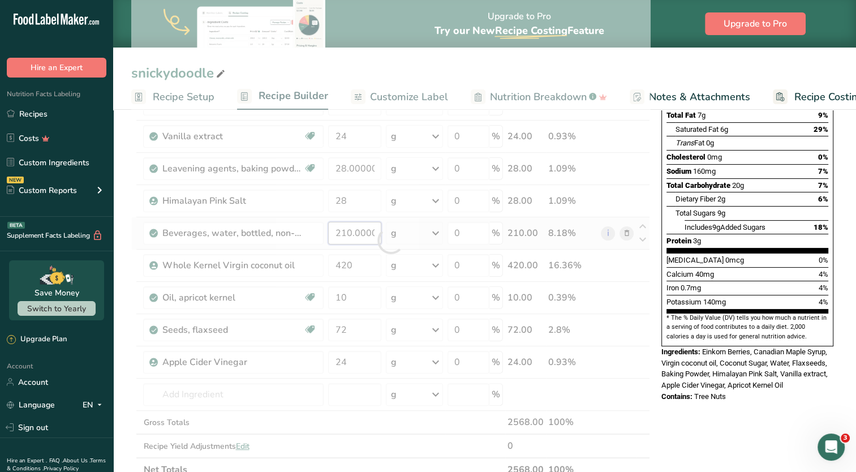
click at [364, 235] on div "Ingredient * Amount * Unit * Waste * .a-a{fill:#347362;}.b-a{fill:#fff;} Grams …" at bounding box center [390, 240] width 519 height 482
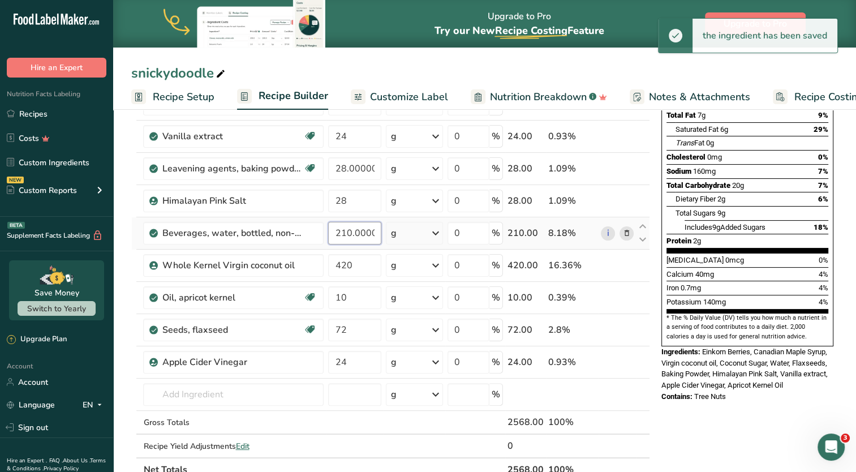
click at [350, 230] on input "210.000001" at bounding box center [354, 233] width 53 height 23
type input "2.000001"
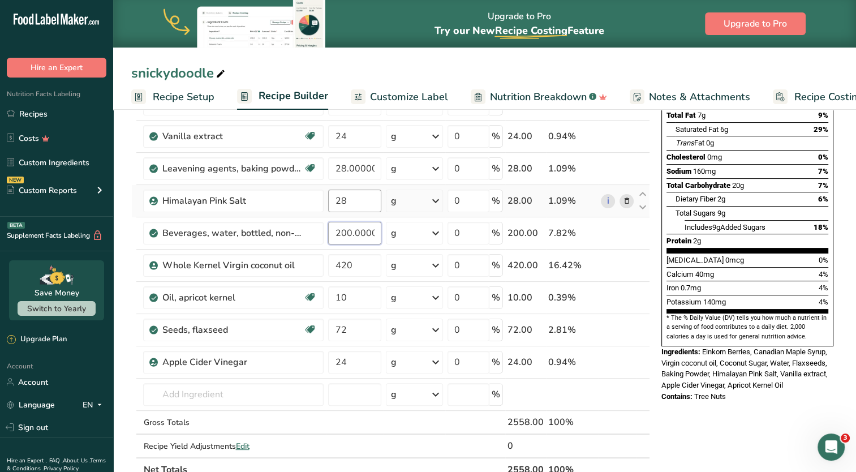
type input "200.000001"
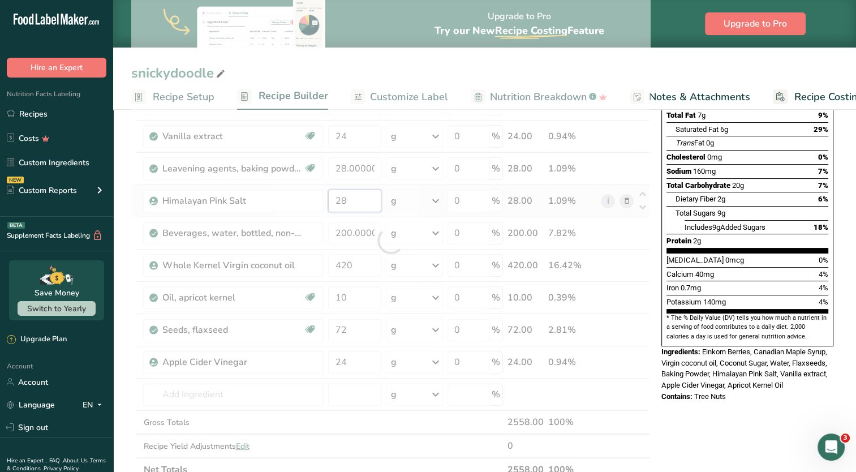
click at [353, 199] on div "Ingredient * Amount * Unit * Waste * .a-a{fill:#347362;}.b-a{fill:#fff;} Grams …" at bounding box center [390, 240] width 519 height 482
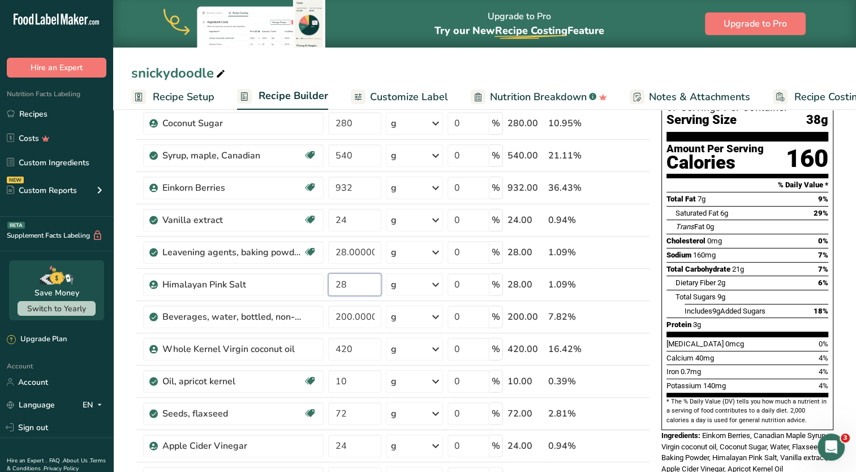
scroll to position [0, 0]
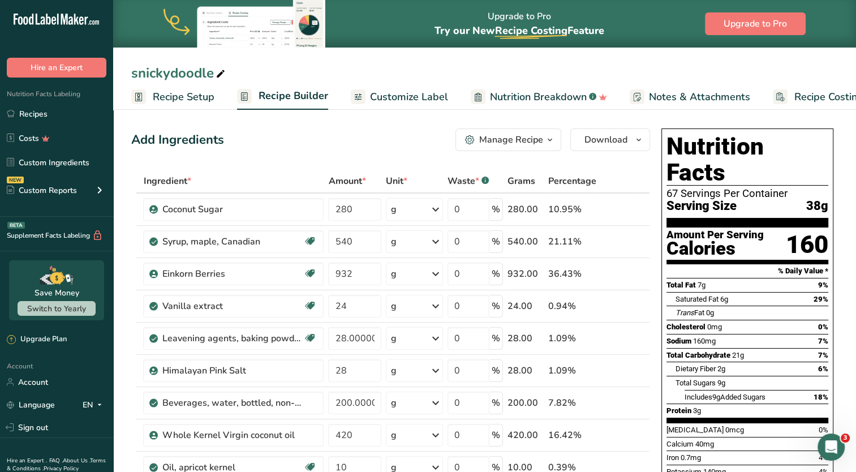
click at [187, 98] on span "Recipe Setup" at bounding box center [184, 96] width 62 height 15
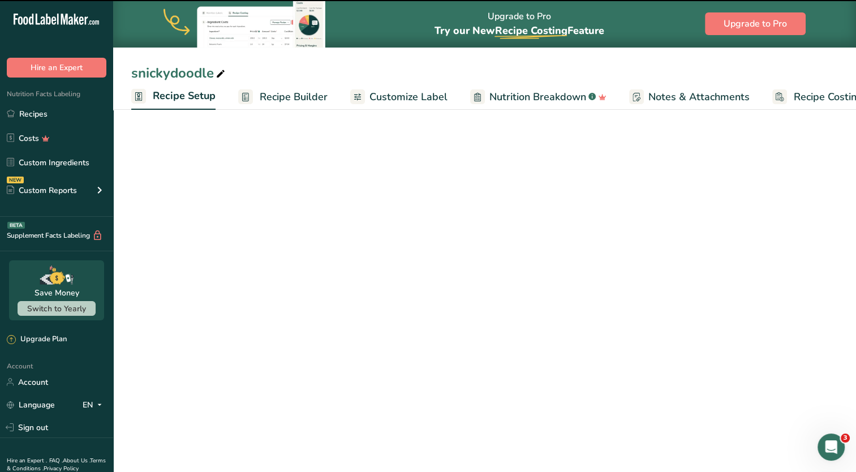
scroll to position [0, 4]
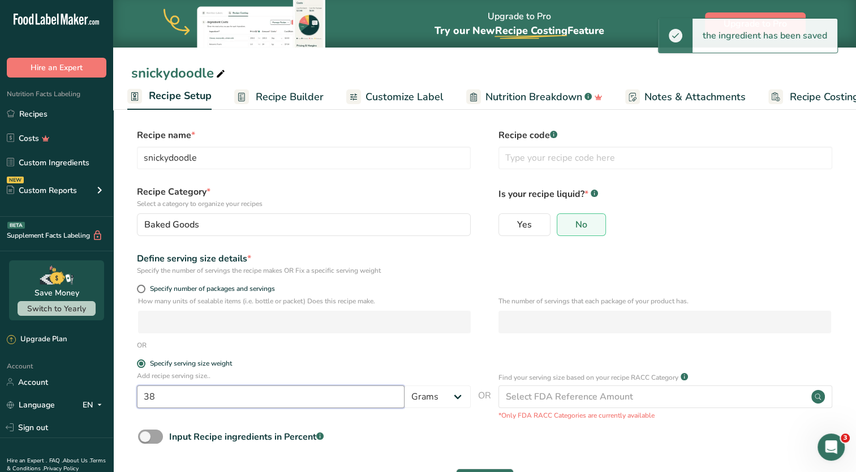
drag, startPoint x: 179, startPoint y: 389, endPoint x: 113, endPoint y: 388, distance: 65.7
click at [115, 390] on section "Recipe name * snickydoodle Recipe code .a-a{fill:#347362;}.b-a{fill:#fff;} Reci…" at bounding box center [484, 311] width 743 height 410
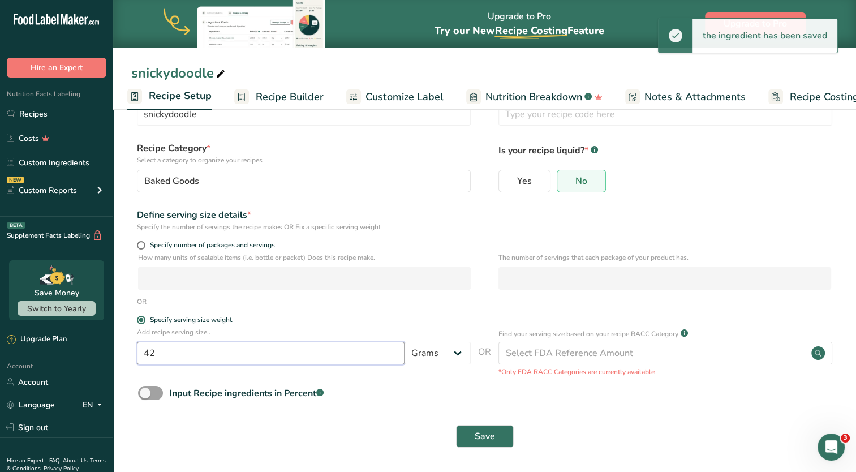
scroll to position [44, 0]
type input "42"
click at [487, 438] on span "Save" at bounding box center [485, 436] width 20 height 14
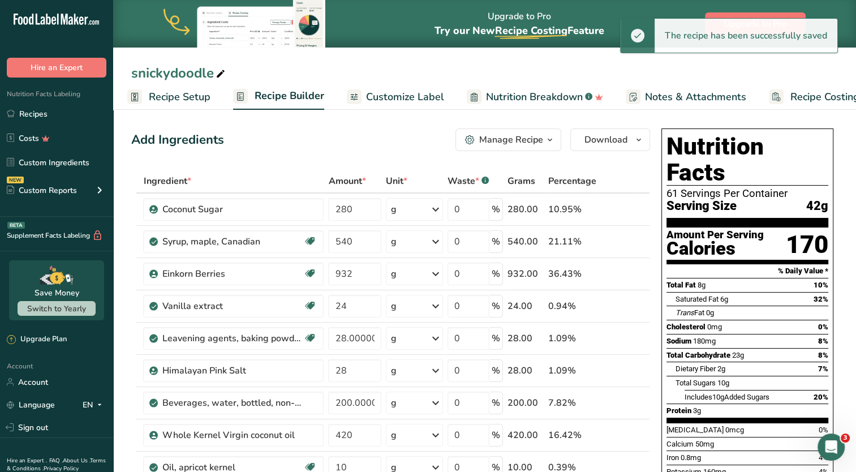
click at [188, 94] on span "Recipe Setup" at bounding box center [180, 96] width 62 height 15
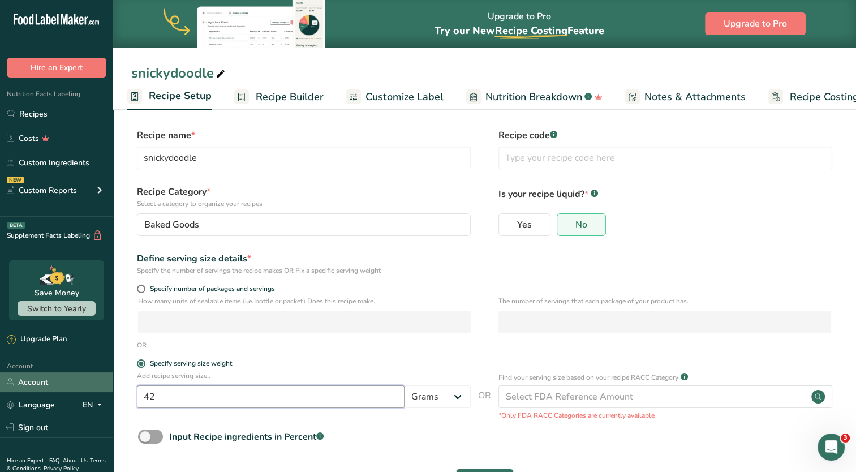
drag, startPoint x: 197, startPoint y: 393, endPoint x: 110, endPoint y: 380, distance: 88.0
click at [110, 380] on div ".a-20{fill:#fff;} Hire an Expert Nutrition Facts Labeling Recipes Costs Custom …" at bounding box center [428, 258] width 856 height 516
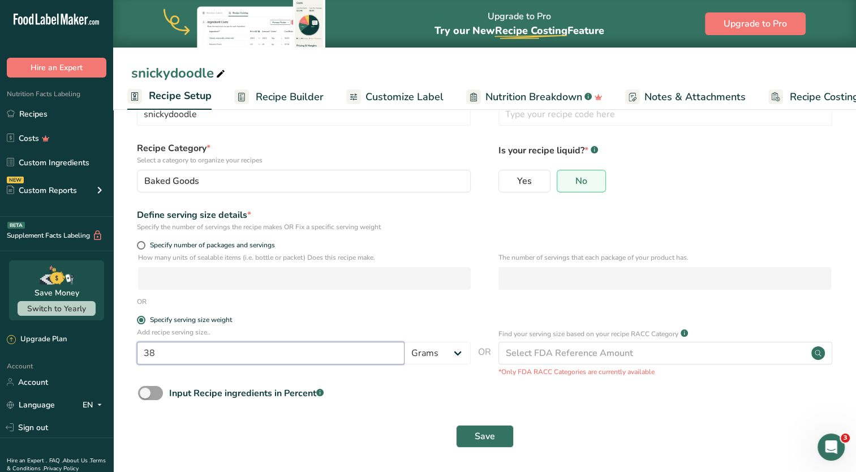
scroll to position [44, 0]
type input "38"
click at [489, 430] on span "Save" at bounding box center [485, 436] width 20 height 14
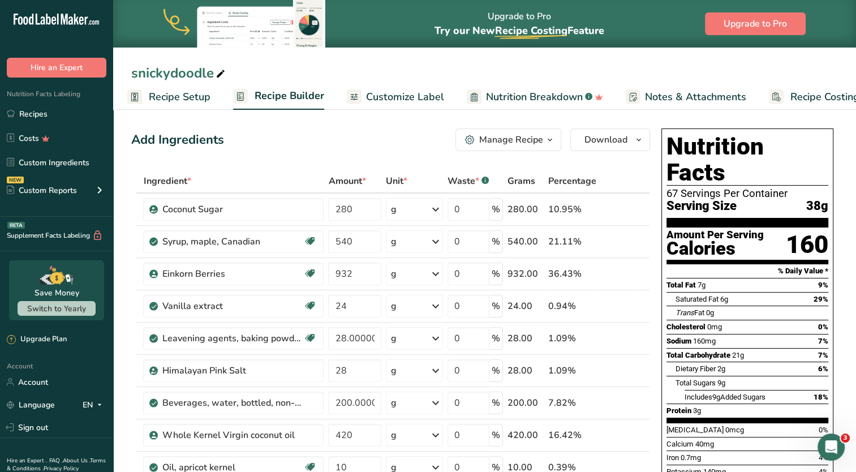
drag, startPoint x: 180, startPoint y: 102, endPoint x: 185, endPoint y: 112, distance: 11.4
click at [181, 102] on span "Recipe Setup" at bounding box center [180, 96] width 62 height 15
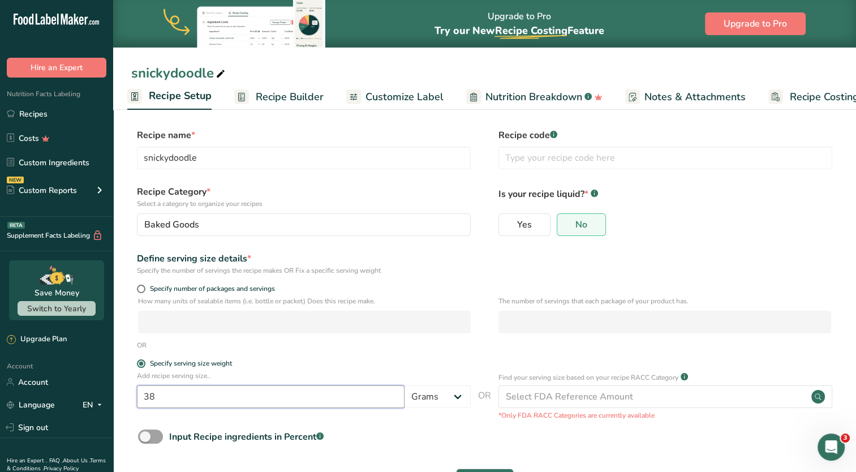
click at [170, 392] on input "38" at bounding box center [271, 396] width 268 height 23
type input "3"
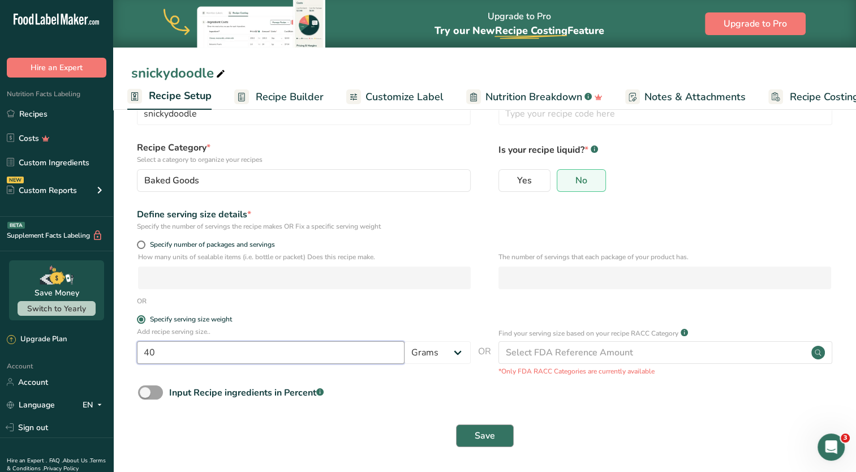
type input "40"
click at [473, 437] on button "Save" at bounding box center [485, 435] width 58 height 23
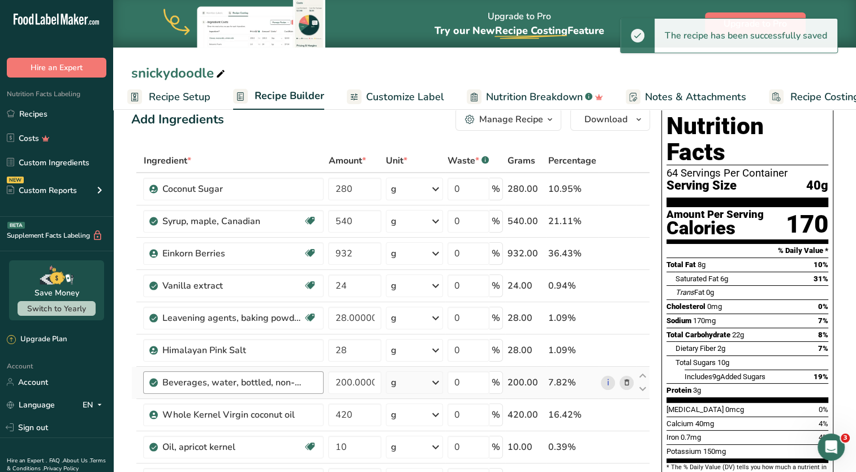
scroll to position [57, 0]
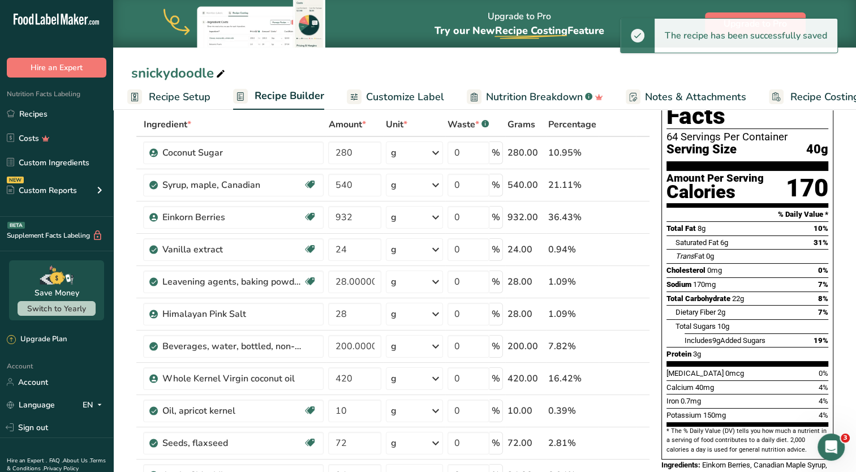
click at [194, 98] on span "Recipe Setup" at bounding box center [180, 96] width 62 height 15
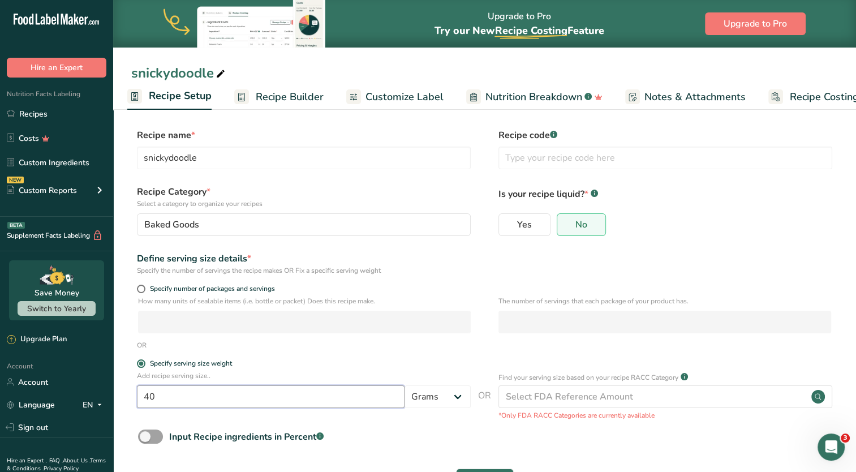
click at [168, 391] on input "40" at bounding box center [271, 396] width 268 height 23
type input "4"
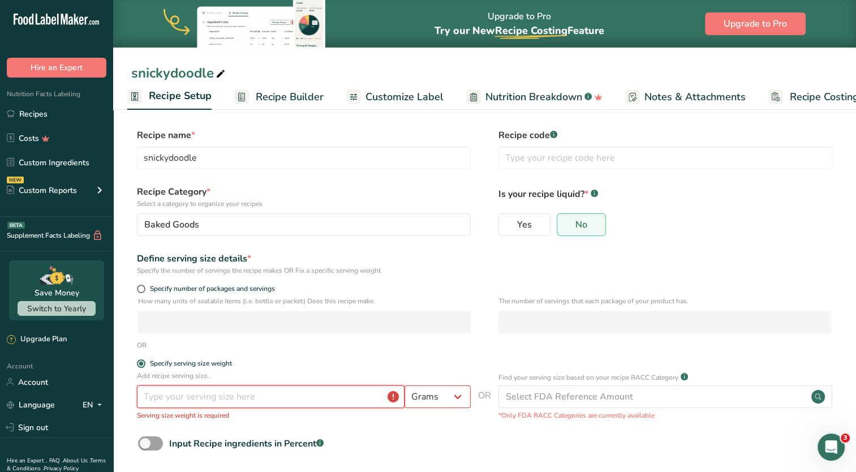
type input "2"
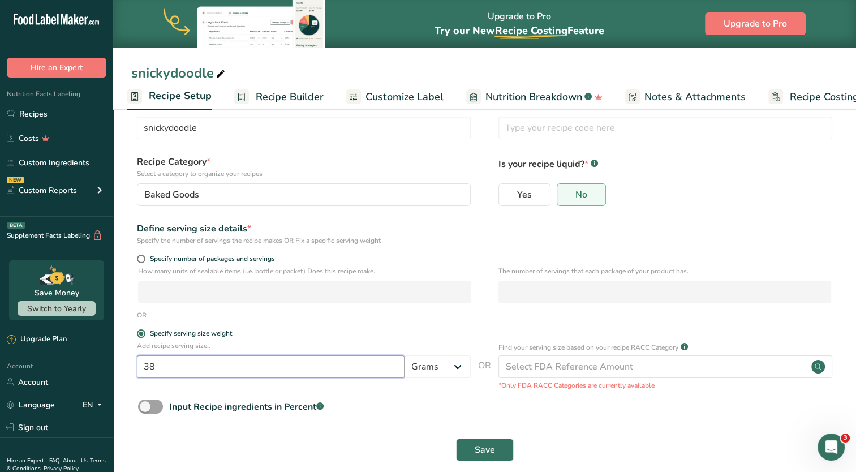
scroll to position [44, 0]
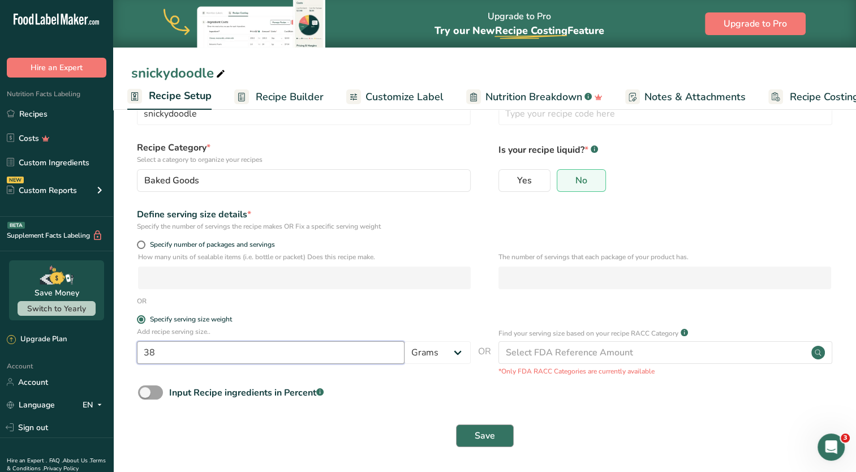
type input "38"
click at [473, 434] on button "Save" at bounding box center [485, 435] width 58 height 23
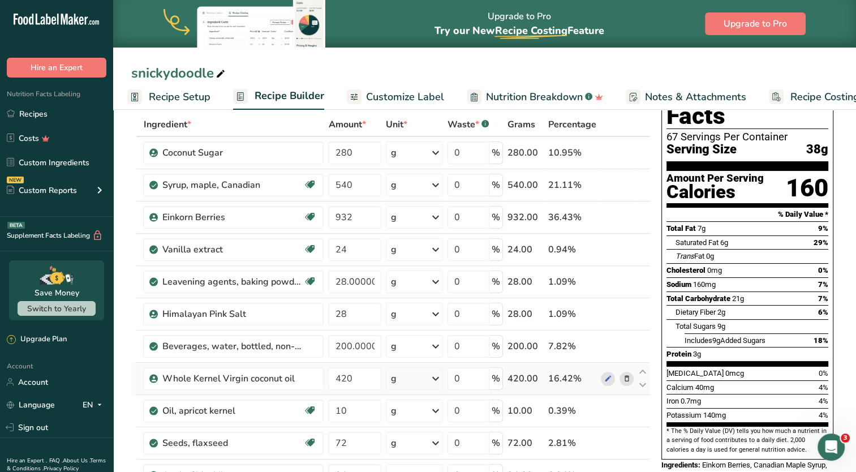
scroll to position [113, 0]
